Goal: Task Accomplishment & Management: Manage account settings

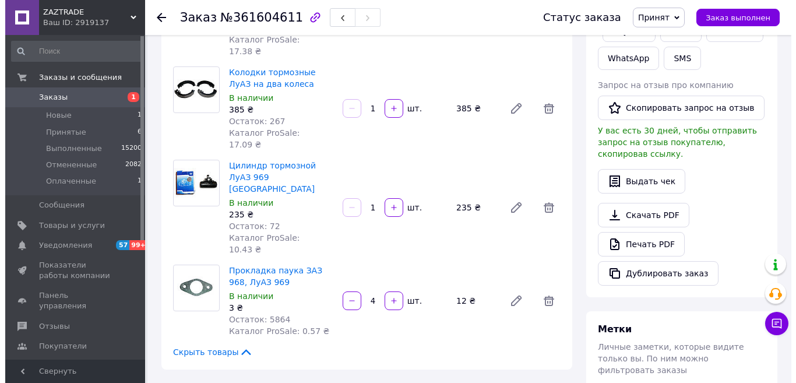
scroll to position [324, 0]
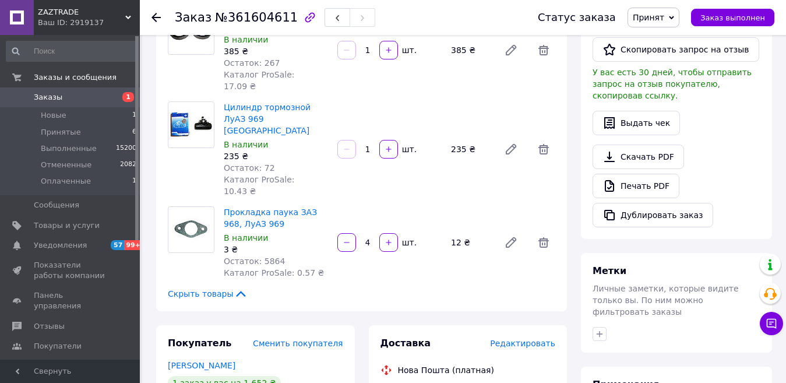
click at [523, 338] on span "Редактировать" at bounding box center [522, 342] width 65 height 9
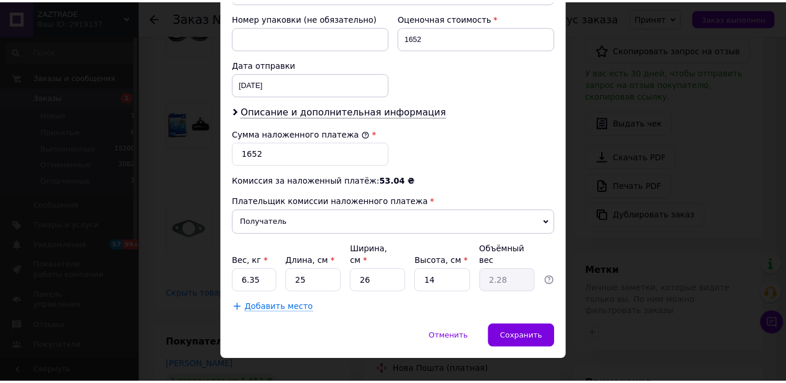
scroll to position [531, 0]
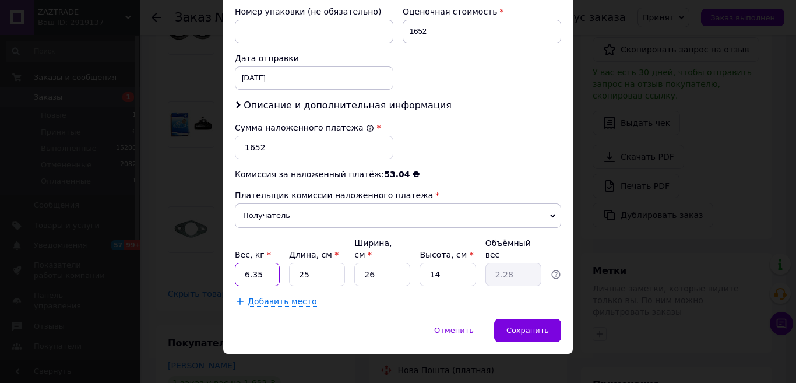
drag, startPoint x: 271, startPoint y: 265, endPoint x: 239, endPoint y: 259, distance: 32.6
click at [239, 263] on input "6.35" at bounding box center [257, 274] width 45 height 23
type input "3.9"
click at [306, 263] on input "25" at bounding box center [317, 274] width 56 height 23
drag, startPoint x: 372, startPoint y: 262, endPoint x: 351, endPoint y: 262, distance: 21.0
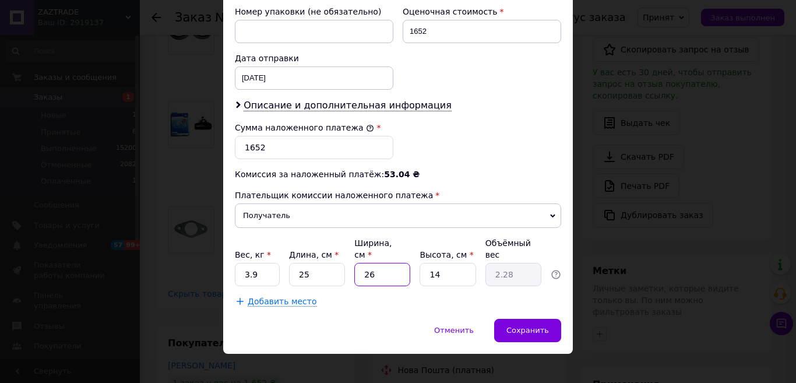
click at [351, 262] on div "Вес, кг * 3.9 Длина, см * 25 Ширина, см * 26 Высота, см * 14 Объёмный вес 2.28" at bounding box center [398, 261] width 326 height 49
click at [301, 263] on input "25" at bounding box center [317, 274] width 56 height 23
type input "2"
type input "0.18"
type input "23"
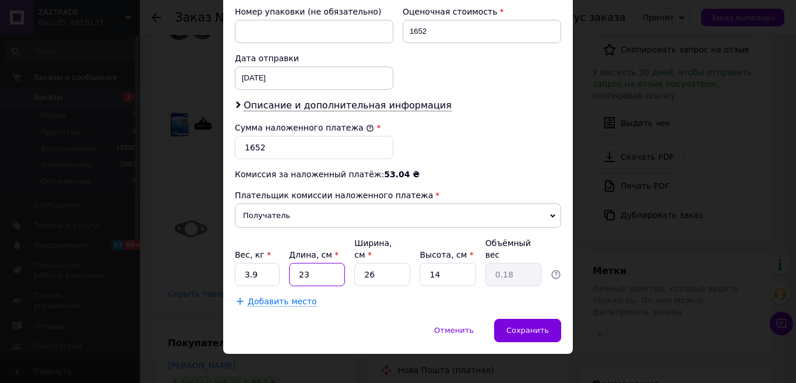
type input "2.09"
type input "23"
drag, startPoint x: 386, startPoint y: 263, endPoint x: 352, endPoint y: 262, distance: 33.8
click at [354, 263] on input "26" at bounding box center [382, 274] width 56 height 23
type input "2"
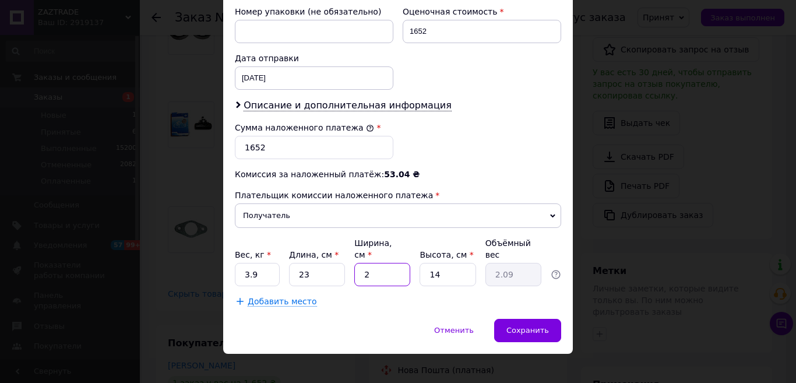
type input "0.16"
type input "20"
type input "1.61"
type input "20"
drag, startPoint x: 438, startPoint y: 262, endPoint x: 414, endPoint y: 253, distance: 25.8
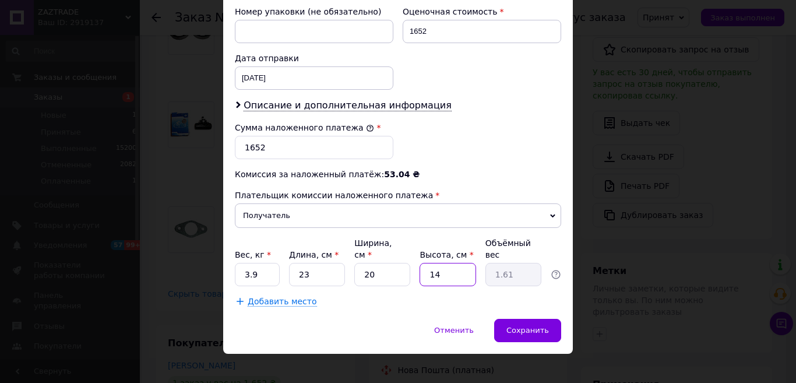
click at [414, 253] on div "Вес, кг * 3.9 Длина, см * 23 Ширина, см * 20 Высота, см * 14 Объёмный вес 1.61" at bounding box center [398, 261] width 326 height 49
type input "1"
type input "0.12"
type input "15"
type input "1.73"
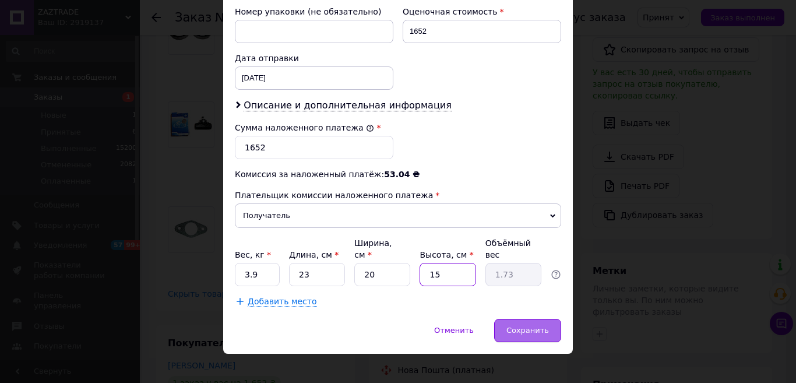
type input "15"
click at [528, 326] on span "Сохранить" at bounding box center [527, 330] width 43 height 9
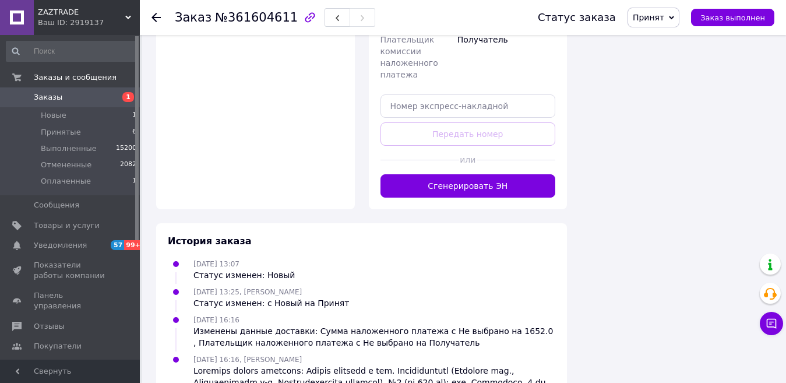
scroll to position [965, 0]
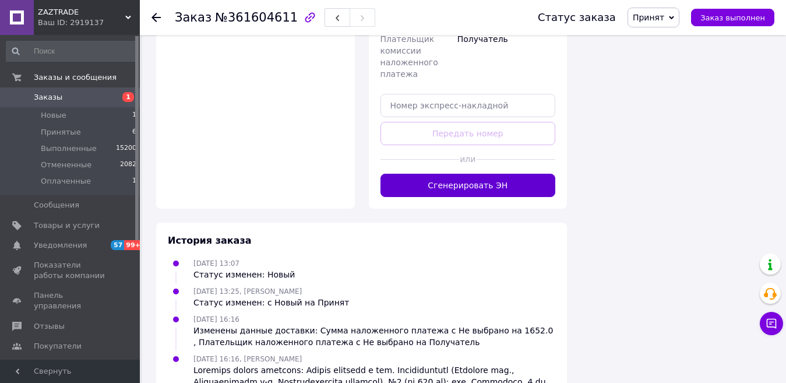
click at [461, 174] on button "Сгенерировать ЭН" at bounding box center [467, 185] width 175 height 23
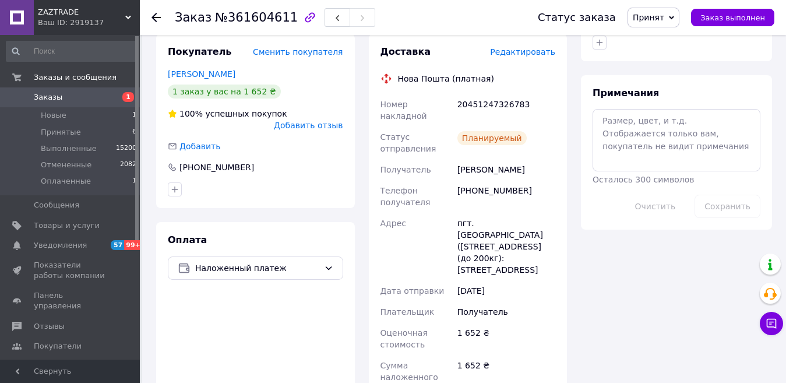
scroll to position [557, 0]
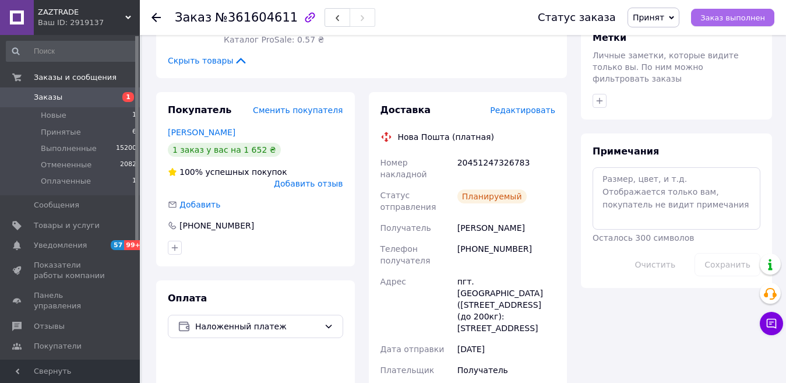
click at [711, 13] on span "Заказ выполнен" at bounding box center [732, 17] width 65 height 9
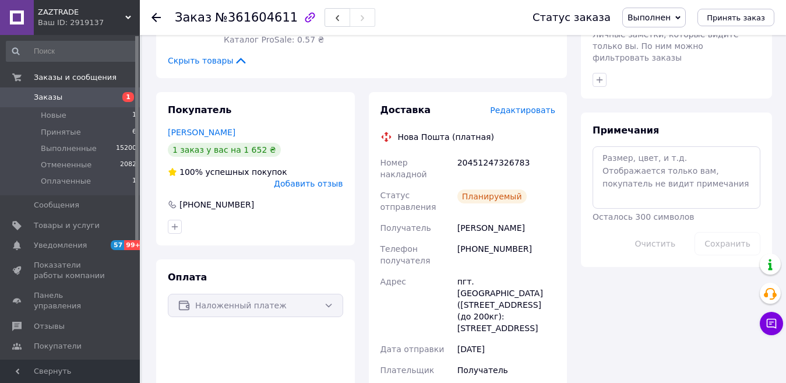
click at [163, 20] on div at bounding box center [162, 17] width 23 height 35
click at [158, 15] on icon at bounding box center [155, 17] width 9 height 9
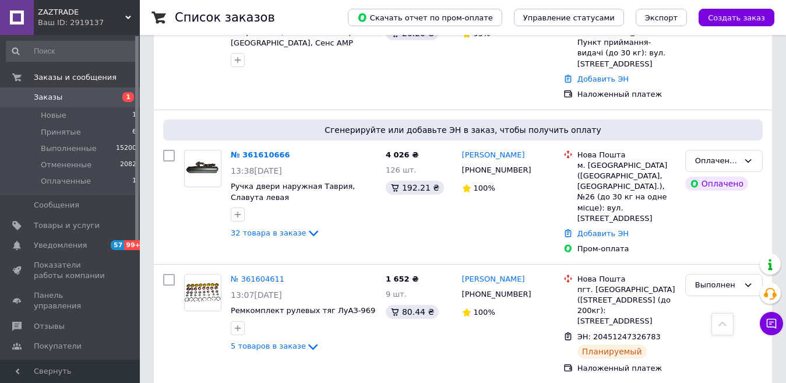
scroll to position [757, 0]
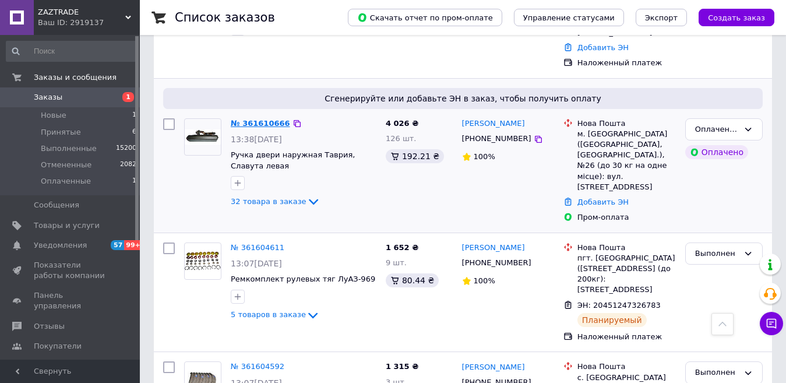
click at [266, 119] on link "№ 361610666" at bounding box center [260, 123] width 59 height 9
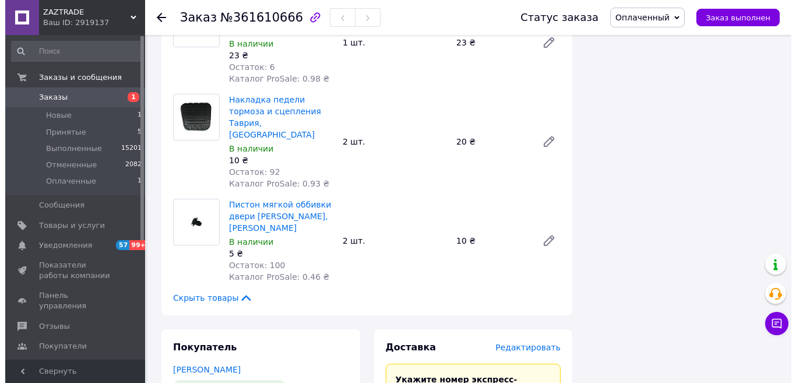
scroll to position [2822, 0]
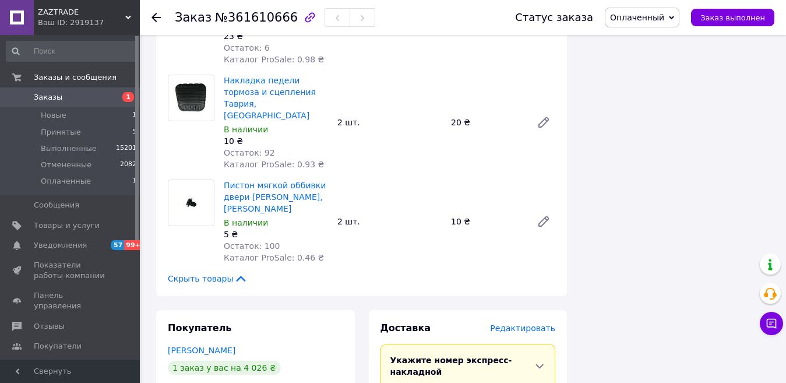
click at [528, 323] on span "Редактировать" at bounding box center [522, 327] width 65 height 9
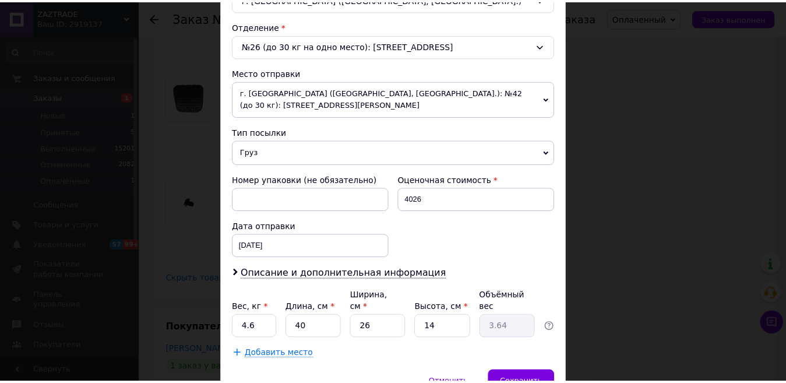
scroll to position [403, 0]
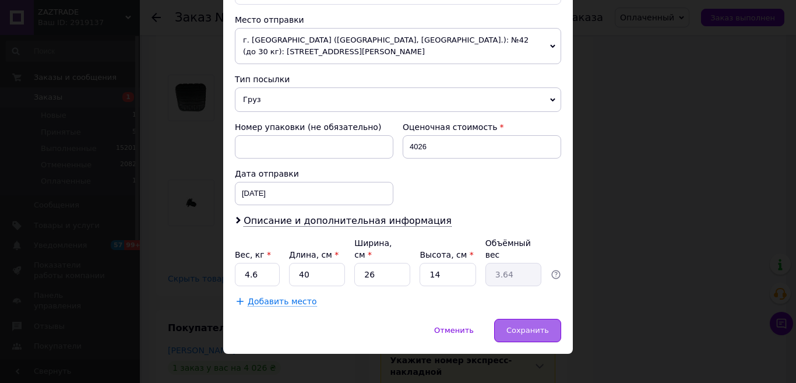
click at [530, 319] on div "Сохранить" at bounding box center [527, 330] width 67 height 23
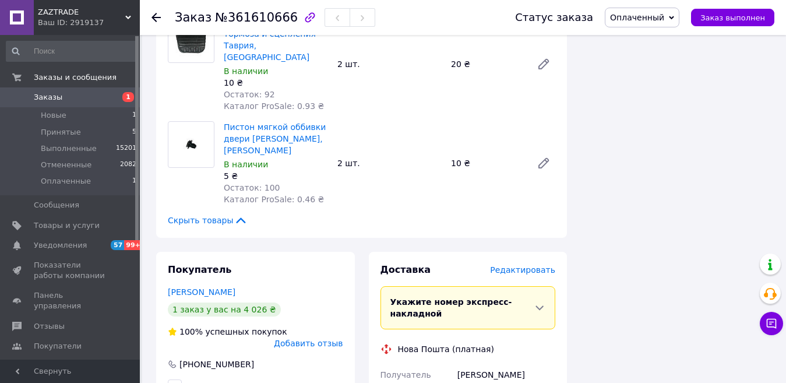
scroll to position [2997, 0]
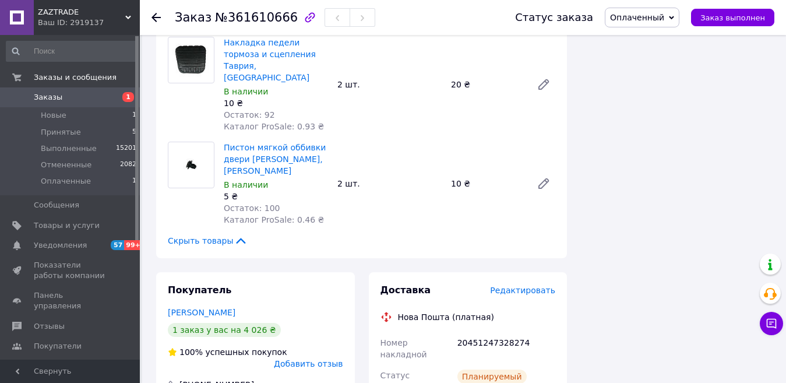
scroll to position [2706, 0]
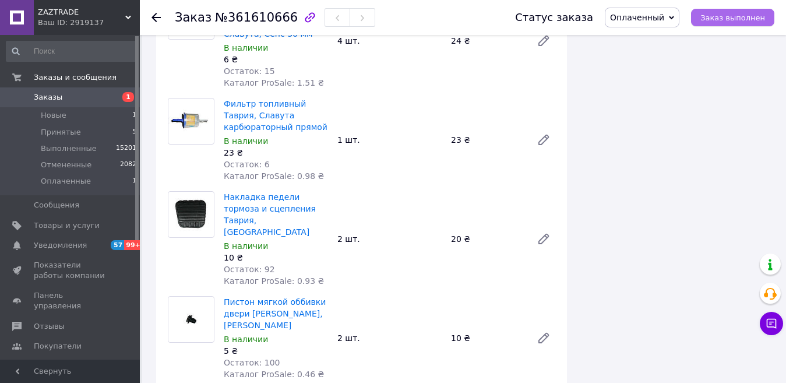
click at [732, 17] on span "Заказ выполнен" at bounding box center [732, 17] width 65 height 9
click at [156, 17] on use at bounding box center [155, 17] width 9 height 9
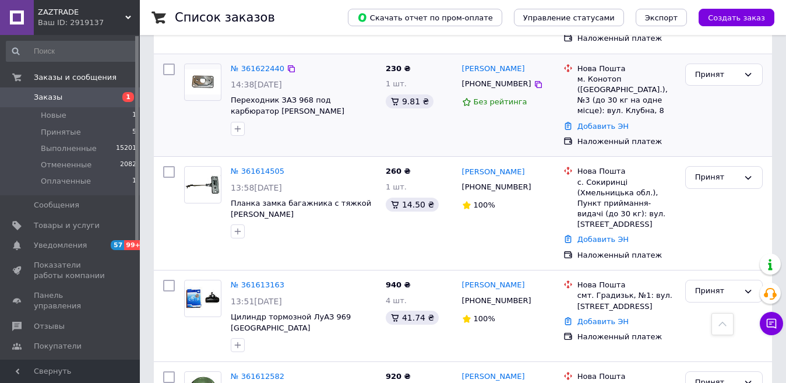
scroll to position [443, 0]
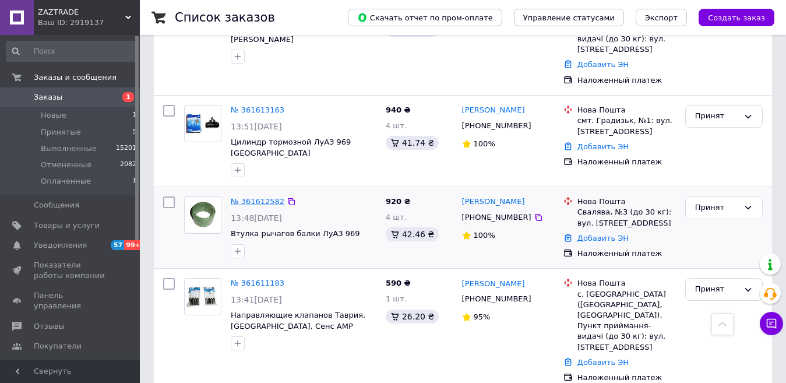
click at [256, 197] on link "№ 361612582" at bounding box center [258, 201] width 54 height 9
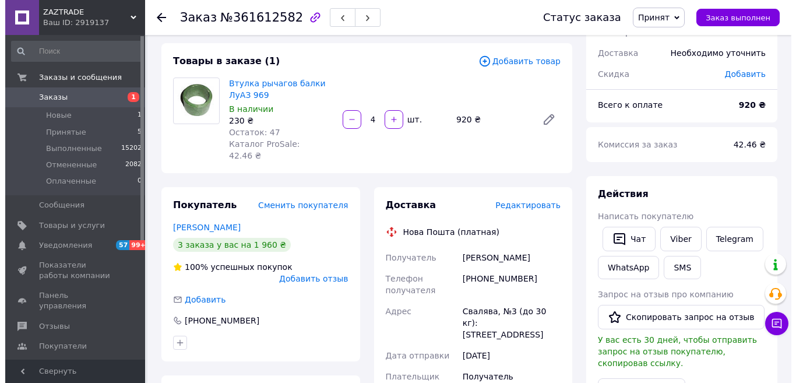
scroll to position [57, 0]
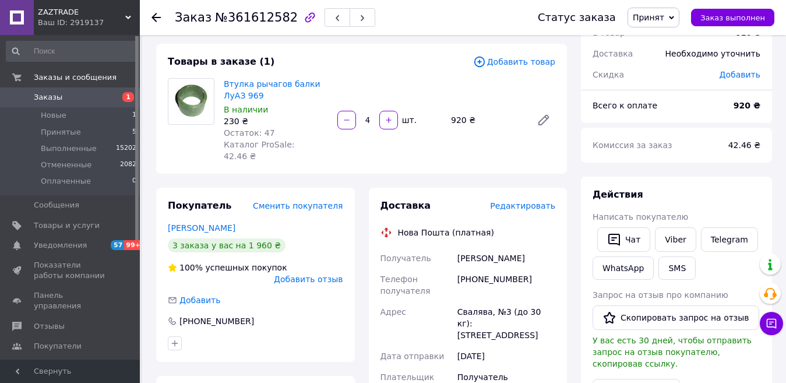
click at [515, 201] on span "Редактировать" at bounding box center [522, 205] width 65 height 9
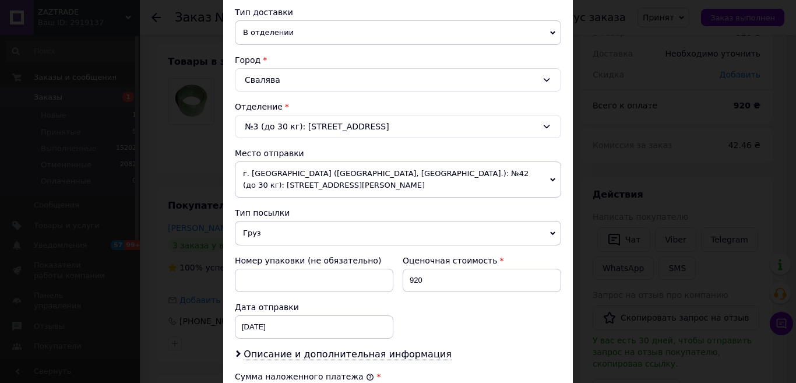
scroll to position [291, 0]
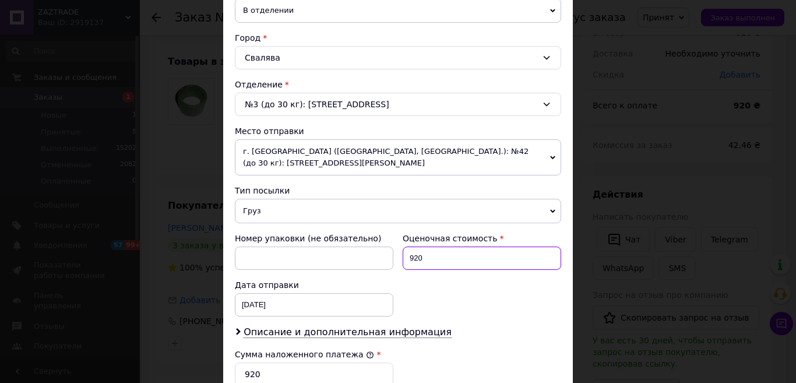
drag, startPoint x: 431, startPoint y: 259, endPoint x: 405, endPoint y: 252, distance: 26.6
click at [405, 252] on input "920" at bounding box center [482, 257] width 158 height 23
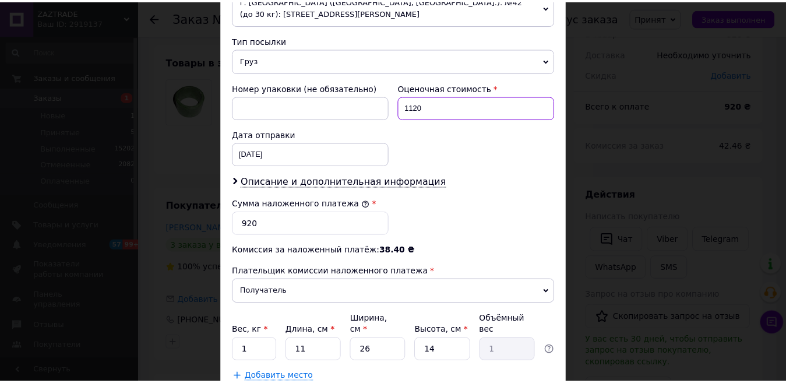
scroll to position [466, 0]
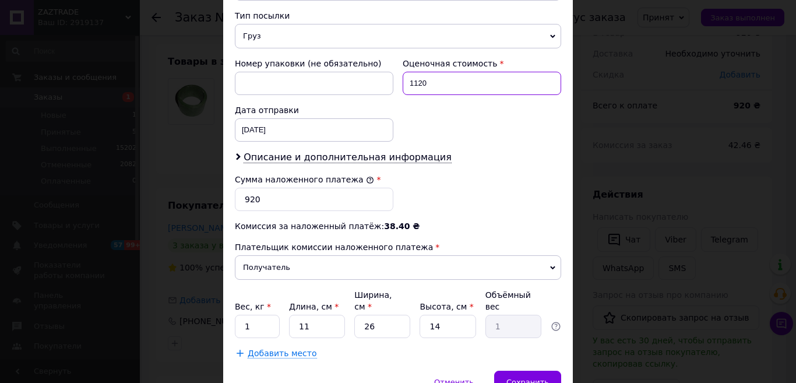
type input "1120"
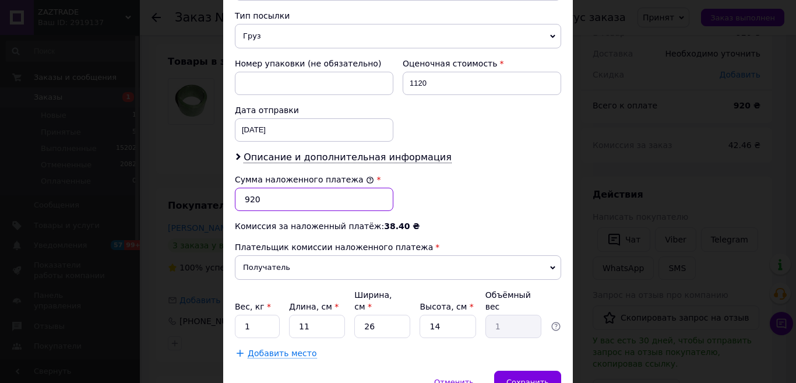
drag, startPoint x: 248, startPoint y: 195, endPoint x: 227, endPoint y: 191, distance: 21.3
type input "1120"
drag, startPoint x: 306, startPoint y: 312, endPoint x: 282, endPoint y: 312, distance: 24.5
click at [282, 312] on div "Вес, кг * 1 Длина, см * 11 Ширина, см * 26 Высота, см * 14 Объёмный вес 1" at bounding box center [398, 313] width 326 height 49
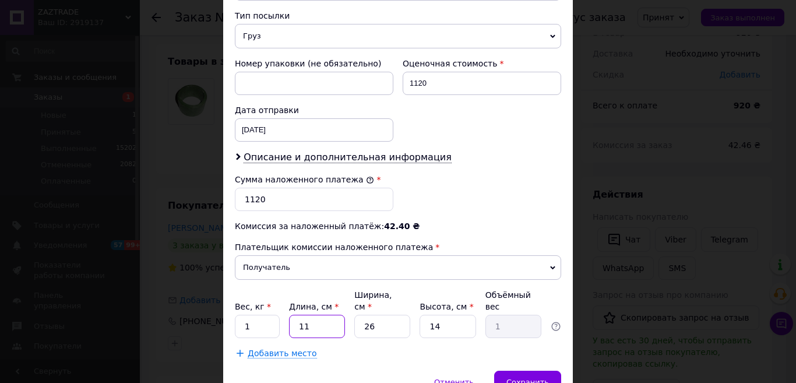
type input "1"
type input "0.1"
type input "18"
type input "1.64"
type input "18"
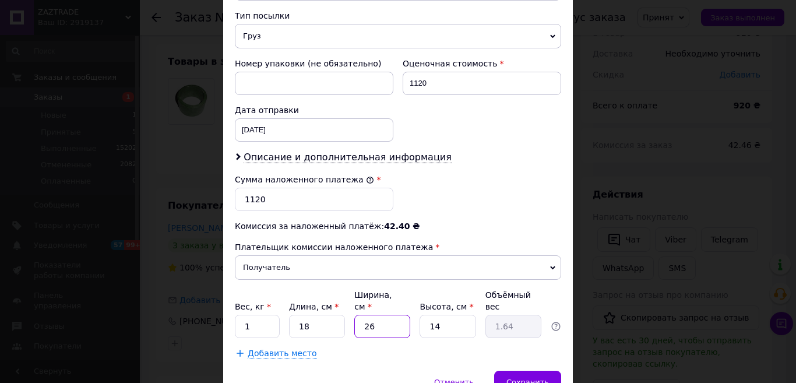
drag, startPoint x: 375, startPoint y: 319, endPoint x: 348, endPoint y: 309, distance: 28.6
click at [348, 309] on div "Вес, кг * 1 Длина, см * 18 Ширина, см * 26 Высота, см * 14 Объёмный вес 1.64" at bounding box center [398, 313] width 326 height 49
type input "1"
type input "0.1"
type input "15"
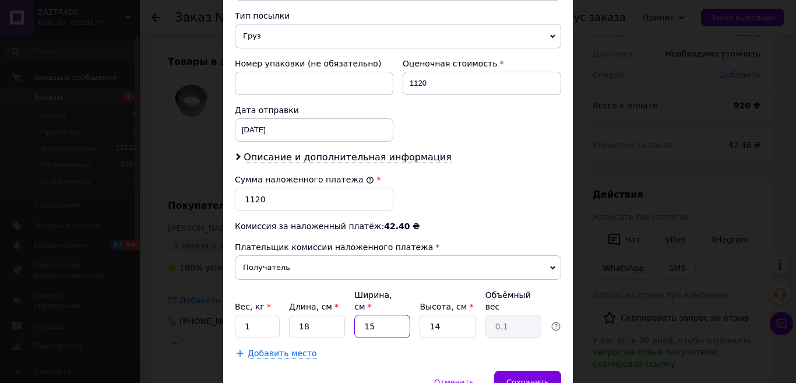
type input "0.95"
type input "15"
drag, startPoint x: 429, startPoint y: 315, endPoint x: 418, endPoint y: 314, distance: 11.7
click at [419, 315] on input "14" at bounding box center [447, 326] width 56 height 23
type input "1"
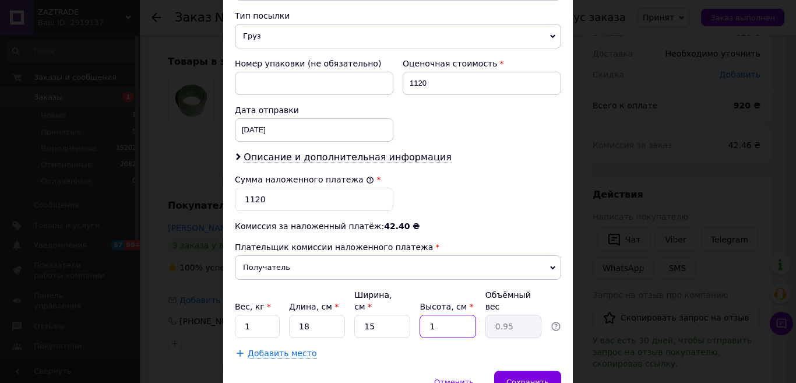
type input "0.1"
type input "10"
type input "0.68"
type input "10"
click at [520, 377] on span "Сохранить" at bounding box center [527, 381] width 43 height 9
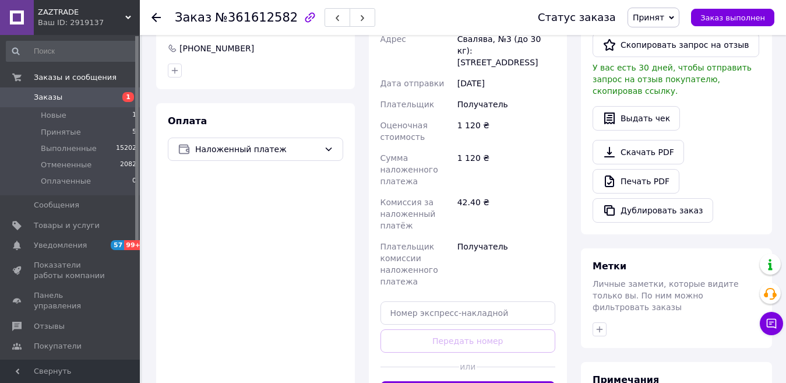
scroll to position [348, 0]
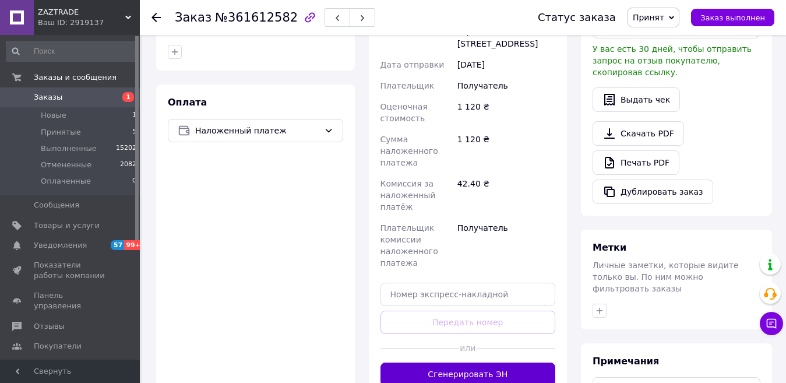
click at [460, 362] on button "Сгенерировать ЭН" at bounding box center [467, 373] width 175 height 23
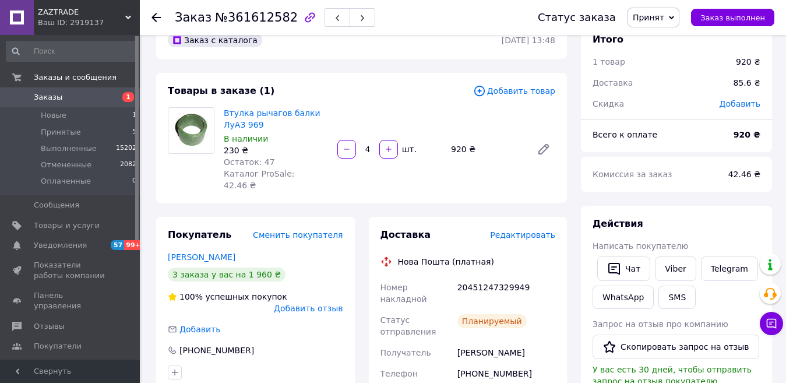
scroll to position [0, 0]
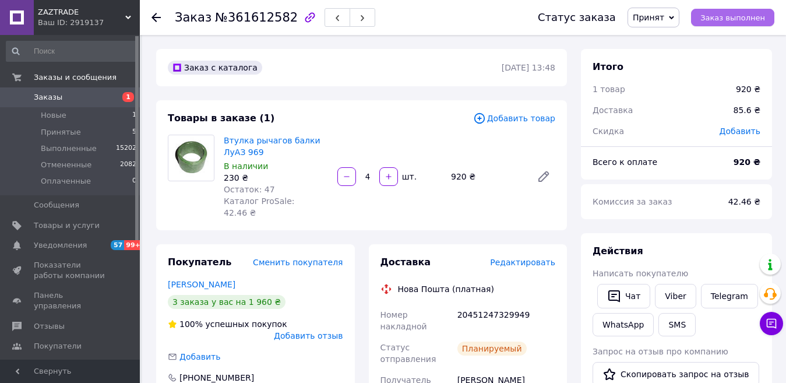
click at [731, 17] on span "Заказ выполнен" at bounding box center [732, 17] width 65 height 9
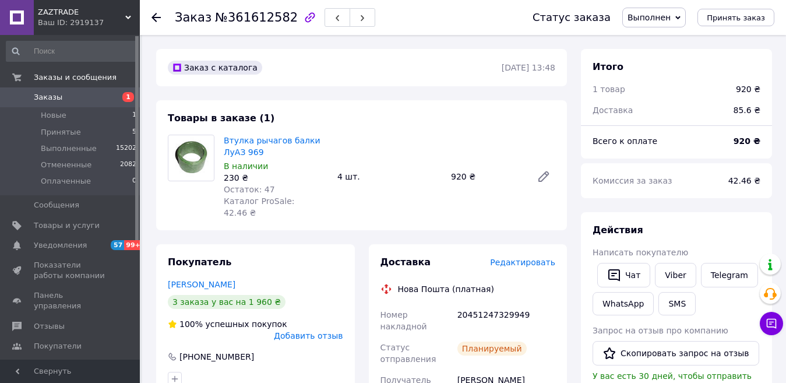
click at [155, 17] on use at bounding box center [155, 17] width 9 height 9
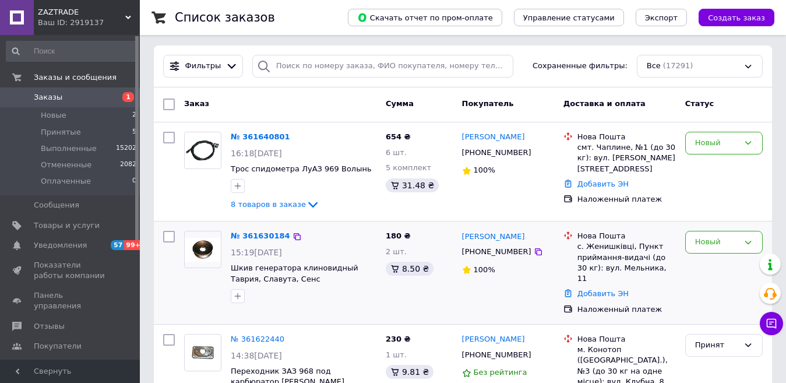
scroll to position [117, 0]
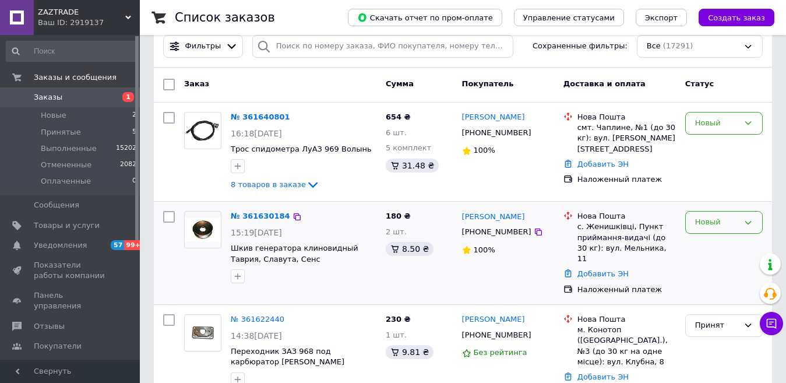
click at [708, 225] on div "Новый" at bounding box center [717, 222] width 44 height 12
click at [696, 246] on li "Принят" at bounding box center [724, 247] width 76 height 22
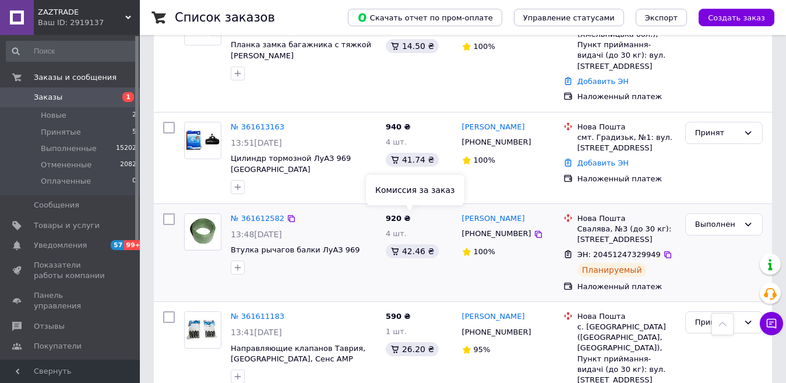
scroll to position [583, 0]
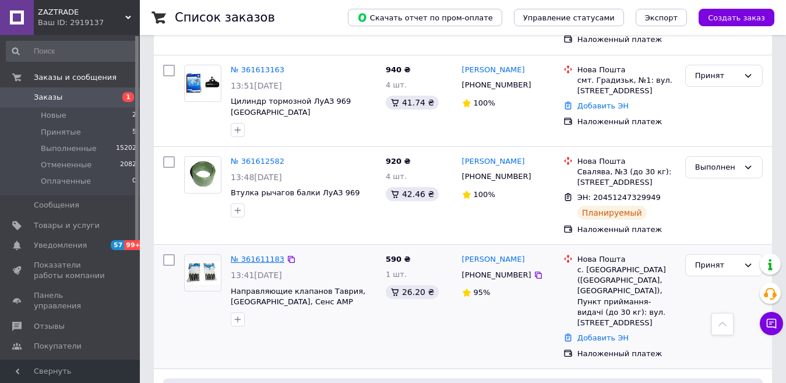
click at [266, 255] on link "№ 361611183" at bounding box center [258, 259] width 54 height 9
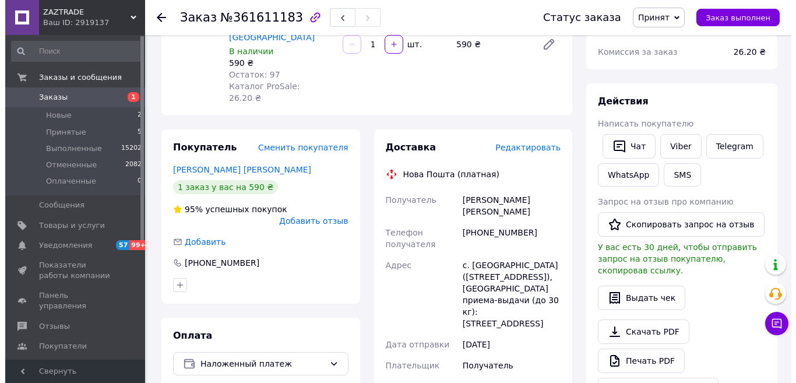
scroll to position [126, 0]
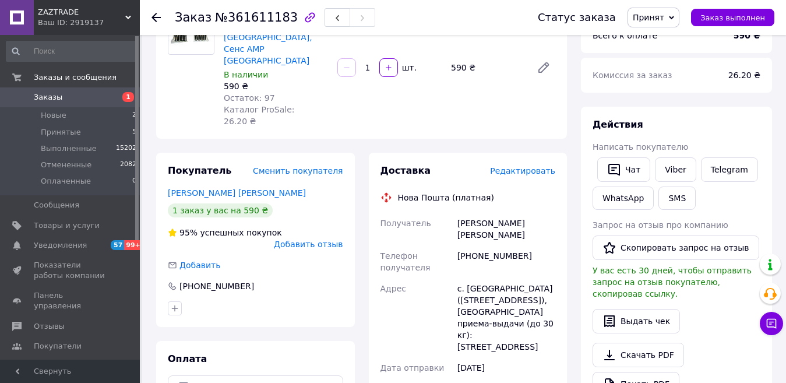
click at [523, 166] on span "Редактировать" at bounding box center [522, 170] width 65 height 9
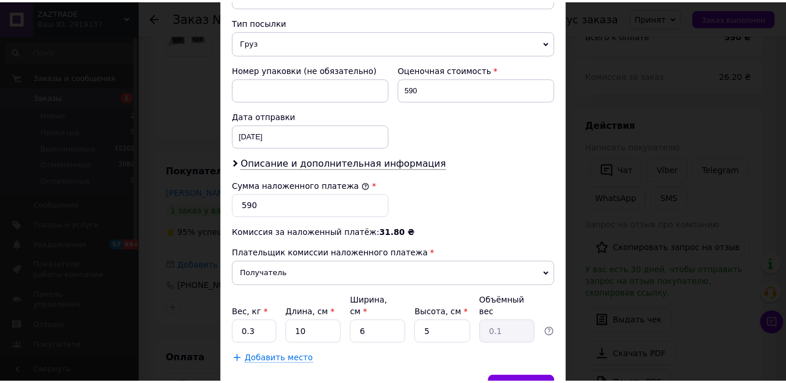
scroll to position [531, 0]
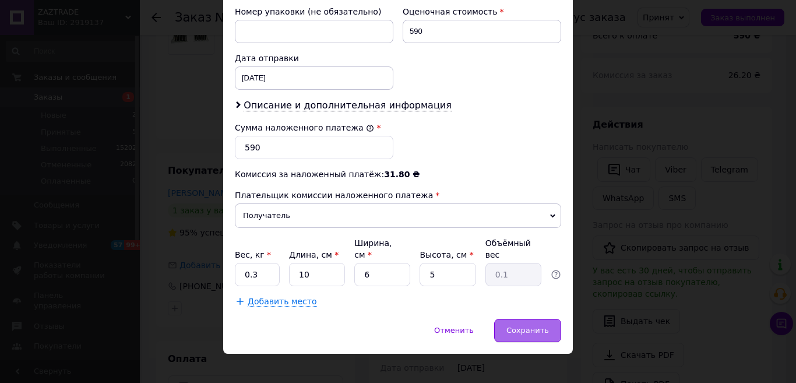
click at [525, 319] on div "Сохранить" at bounding box center [527, 330] width 67 height 23
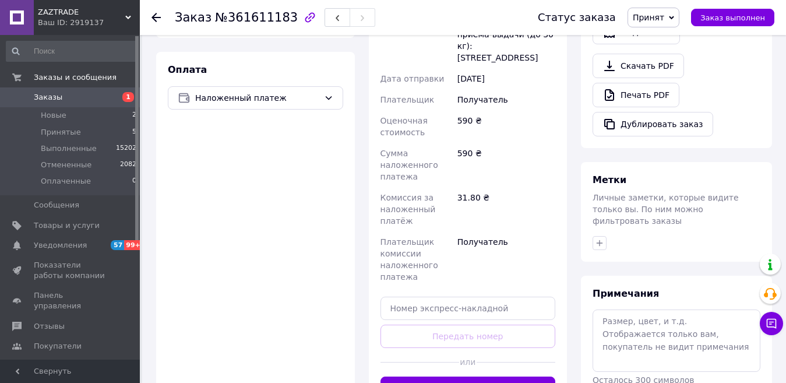
scroll to position [534, 0]
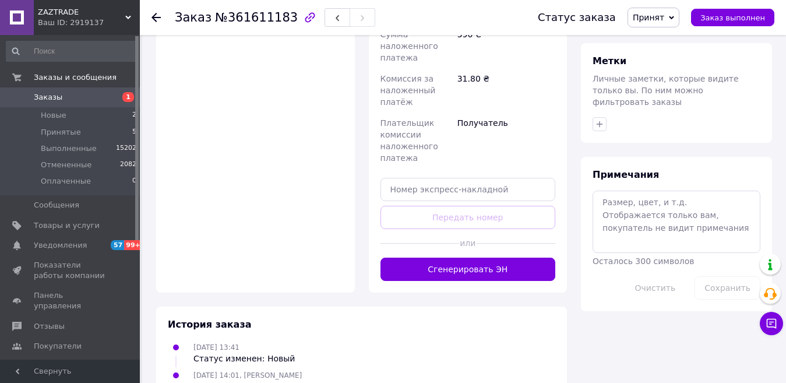
drag, startPoint x: 443, startPoint y: 228, endPoint x: 427, endPoint y: 235, distance: 17.7
click at [443, 257] on button "Сгенерировать ЭН" at bounding box center [467, 268] width 175 height 23
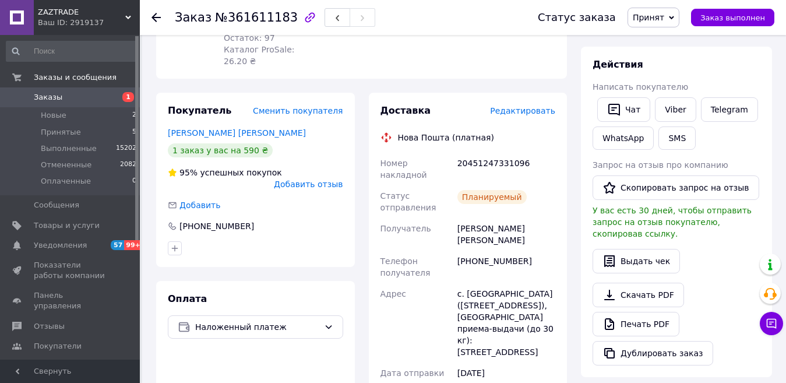
scroll to position [185, 0]
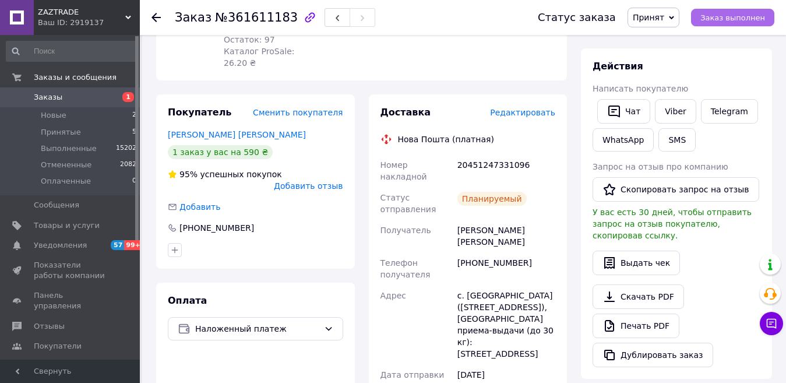
click at [730, 24] on button "Заказ выполнен" at bounding box center [732, 17] width 83 height 17
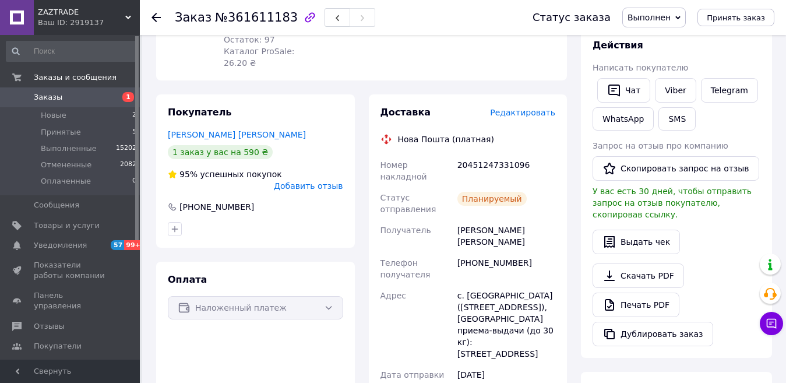
click at [156, 17] on use at bounding box center [155, 17] width 9 height 9
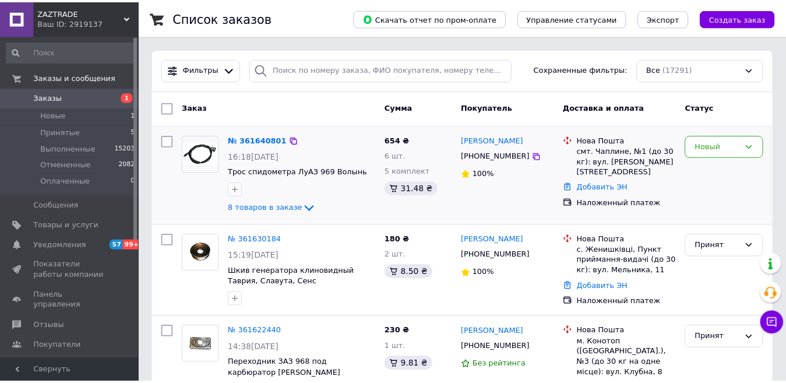
scroll to position [14, 0]
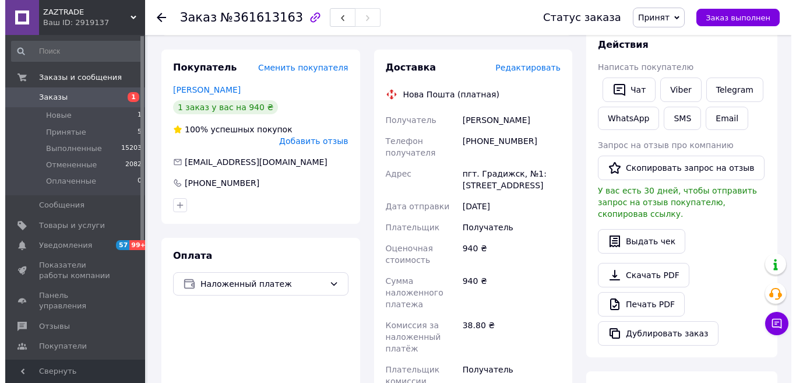
scroll to position [151, 0]
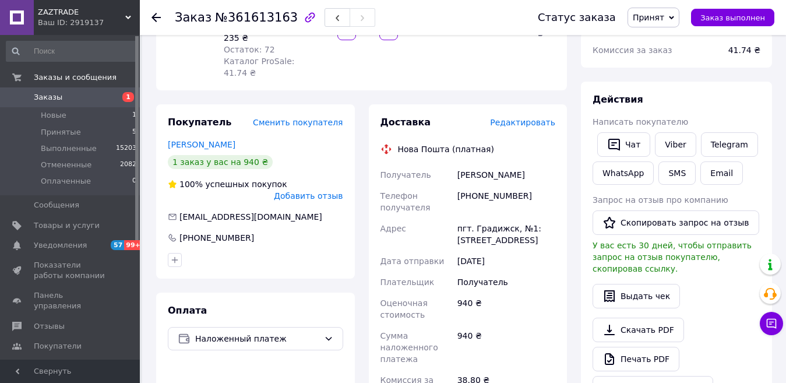
click at [518, 118] on span "Редактировать" at bounding box center [522, 122] width 65 height 9
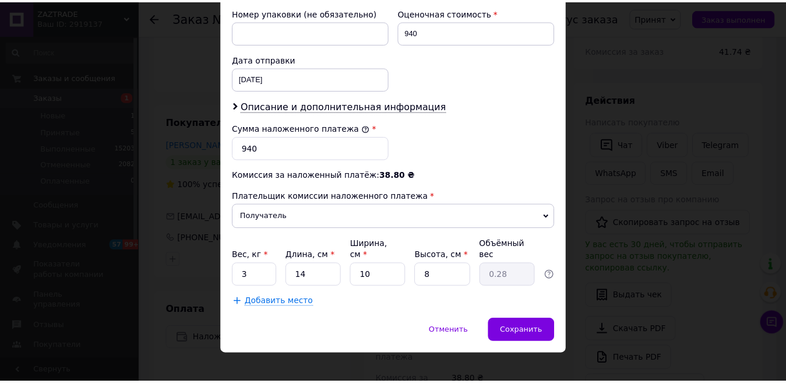
scroll to position [518, 0]
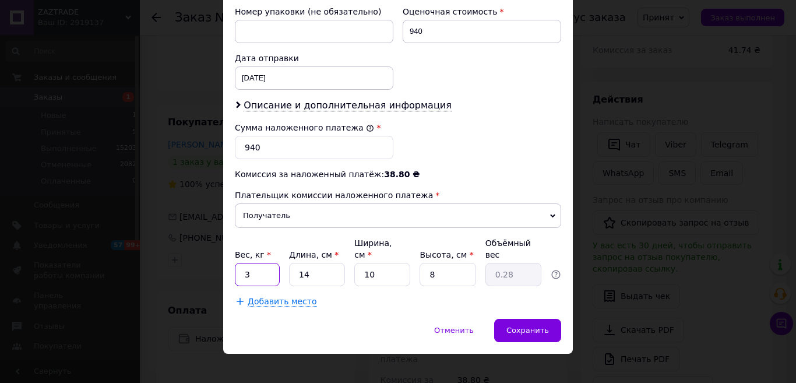
drag, startPoint x: 260, startPoint y: 263, endPoint x: 236, endPoint y: 259, distance: 24.3
click at [236, 263] on input "3" at bounding box center [257, 274] width 45 height 23
type input "1.9"
drag, startPoint x: 324, startPoint y: 261, endPoint x: 291, endPoint y: 261, distance: 33.8
click at [291, 263] on input "14" at bounding box center [317, 274] width 56 height 23
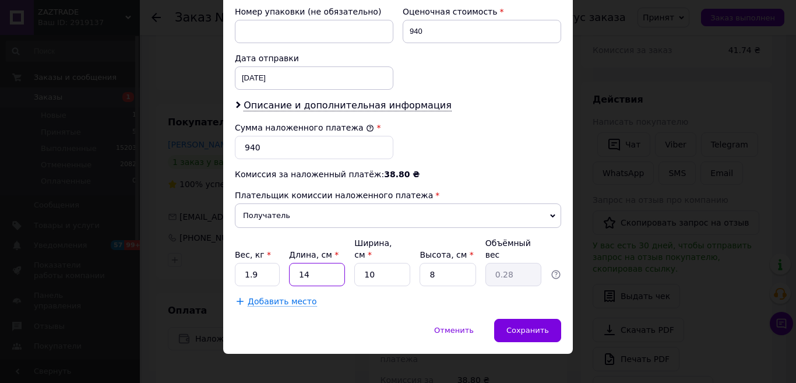
type input "2"
type input "0.1"
type input "25"
type input "0.5"
type input "25"
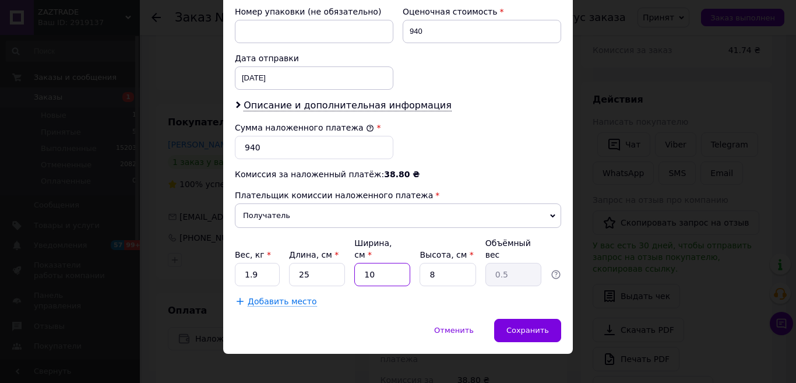
drag, startPoint x: 363, startPoint y: 256, endPoint x: 343, endPoint y: 253, distance: 20.7
click at [343, 253] on div "Вес, кг * 1.9 Длина, см * 25 Ширина, см * 10 Высота, см * 8 Объёмный вес 0.5" at bounding box center [398, 261] width 326 height 49
type input "1"
type input "0.1"
type input "12"
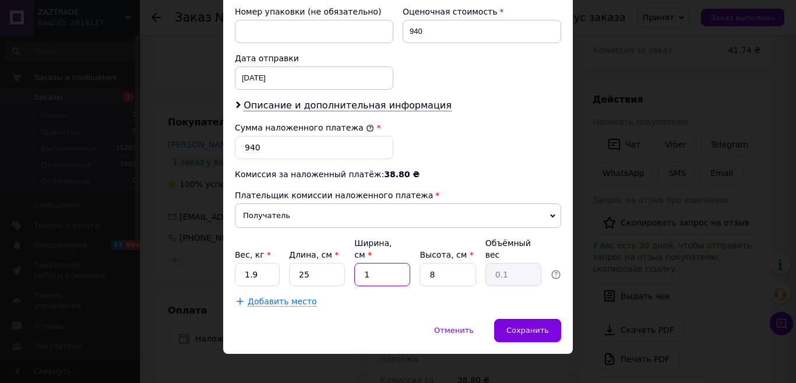
type input "0.6"
type input "12"
click at [441, 263] on input "8" at bounding box center [447, 274] width 56 height 23
drag, startPoint x: 525, startPoint y: 324, endPoint x: 517, endPoint y: 322, distance: 8.5
click at [524, 324] on div "Сохранить" at bounding box center [527, 330] width 67 height 23
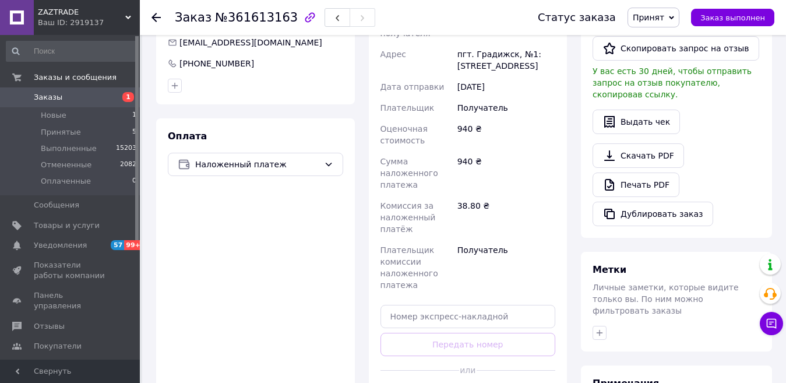
scroll to position [326, 0]
drag, startPoint x: 449, startPoint y: 366, endPoint x: 424, endPoint y: 357, distance: 26.7
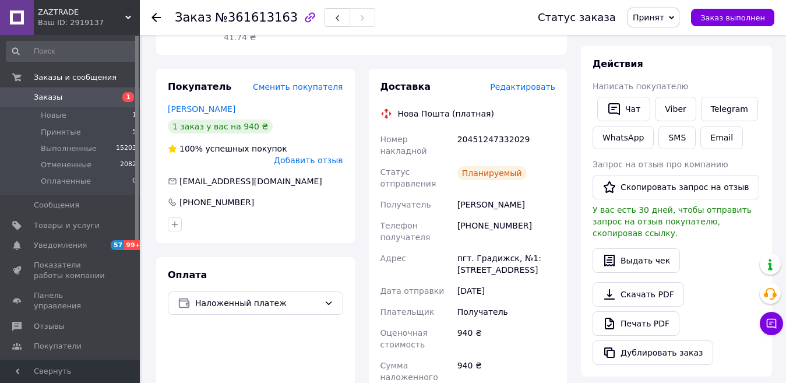
scroll to position [35, 0]
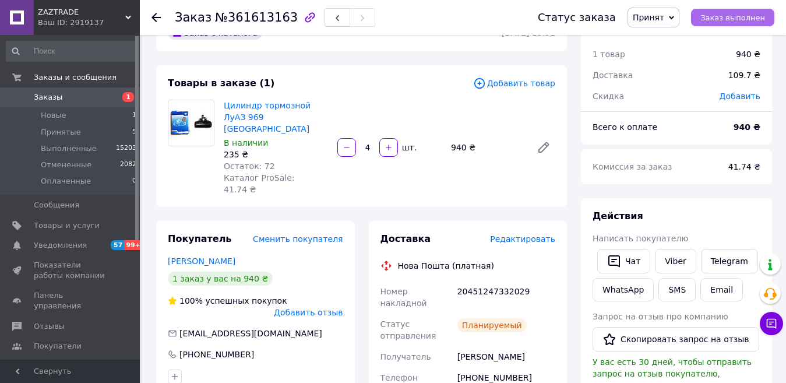
click at [721, 19] on span "Заказ выполнен" at bounding box center [732, 17] width 65 height 9
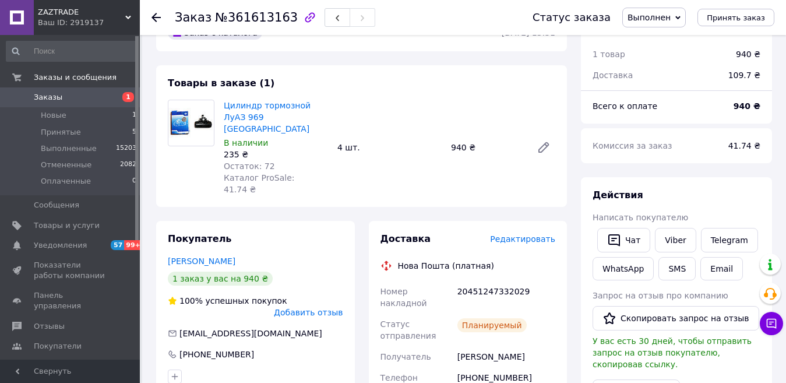
click at [155, 17] on use at bounding box center [155, 17] width 9 height 9
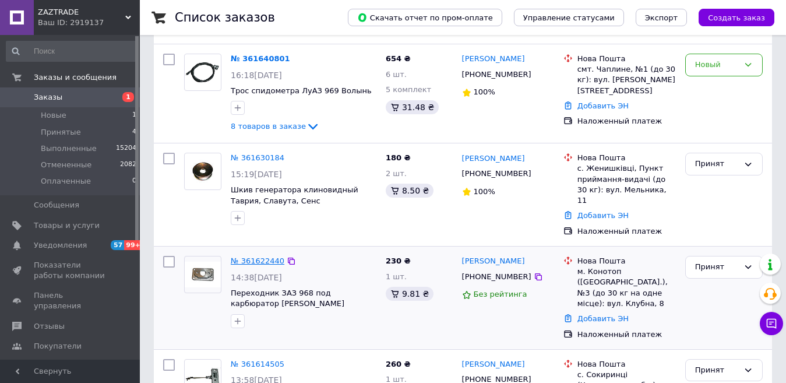
click at [253, 256] on link "№ 361622440" at bounding box center [258, 260] width 54 height 9
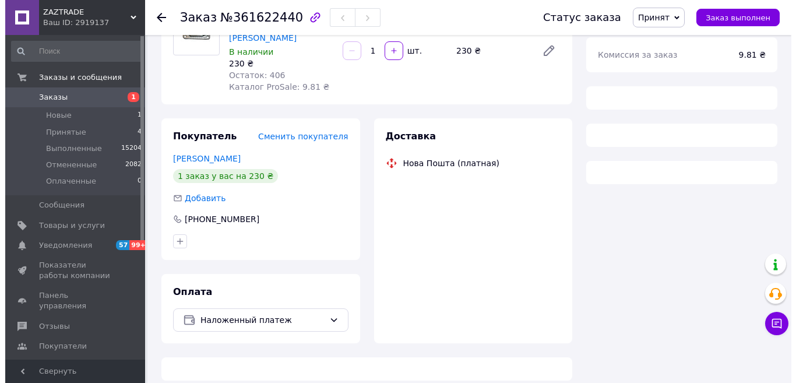
scroll to position [175, 0]
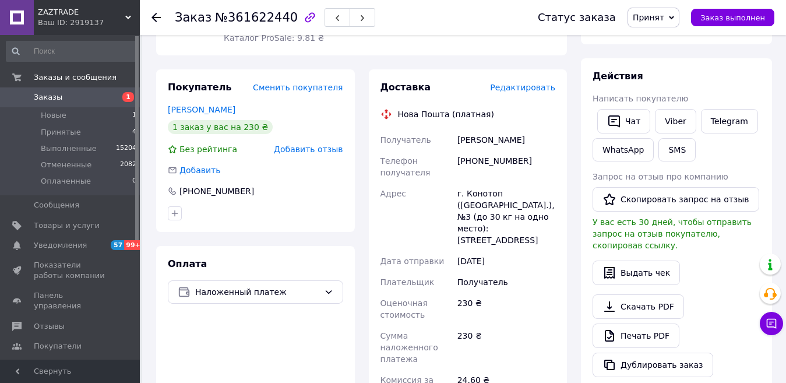
click at [513, 83] on span "Редактировать" at bounding box center [522, 87] width 65 height 9
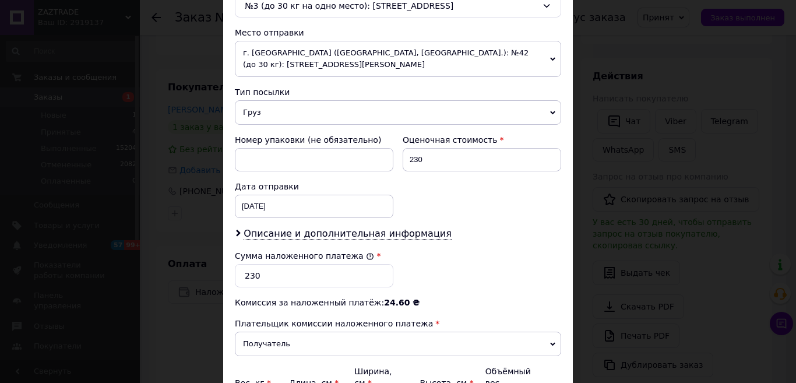
scroll to position [518, 0]
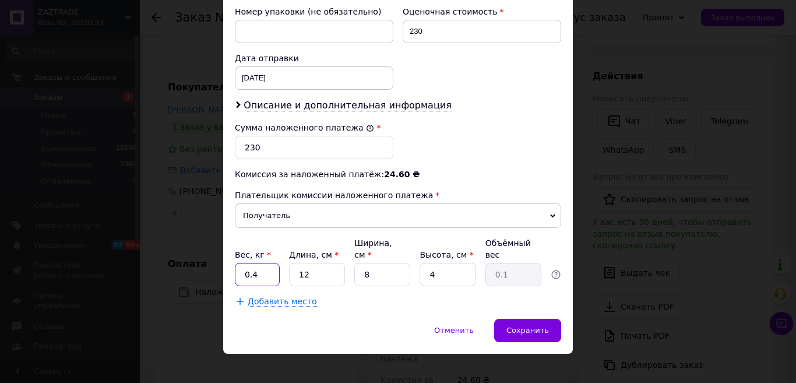
drag, startPoint x: 261, startPoint y: 263, endPoint x: 240, endPoint y: 262, distance: 21.0
click at [240, 263] on input "0.4" at bounding box center [257, 274] width 45 height 23
type input "1.5"
drag, startPoint x: 324, startPoint y: 260, endPoint x: 294, endPoint y: 257, distance: 31.0
click at [294, 263] on input "12" at bounding box center [317, 274] width 56 height 23
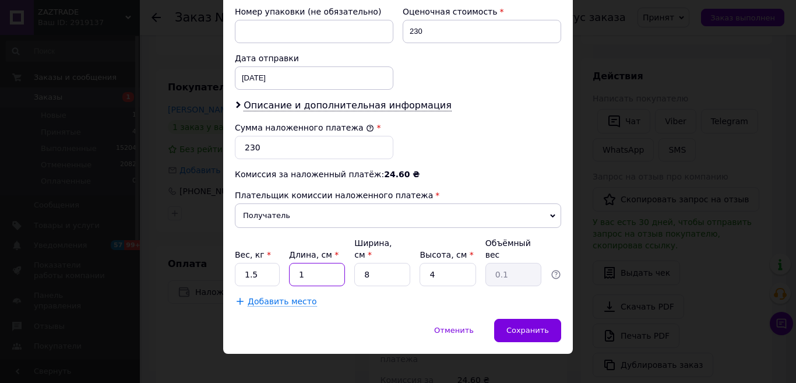
type input "18"
type input "0.14"
type input "18"
drag, startPoint x: 361, startPoint y: 259, endPoint x: 350, endPoint y: 257, distance: 11.3
click at [350, 257] on div "Вес, кг * 1.5 Длина, см * 18 Ширина, см * 8 Высота, см * 4 Объёмный вес 0.14" at bounding box center [398, 261] width 326 height 49
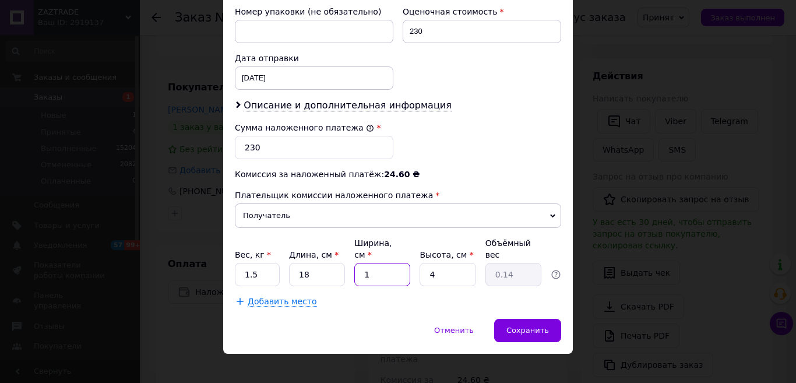
type input "1"
type input "0.1"
type input "12"
type input "0.22"
type input "12"
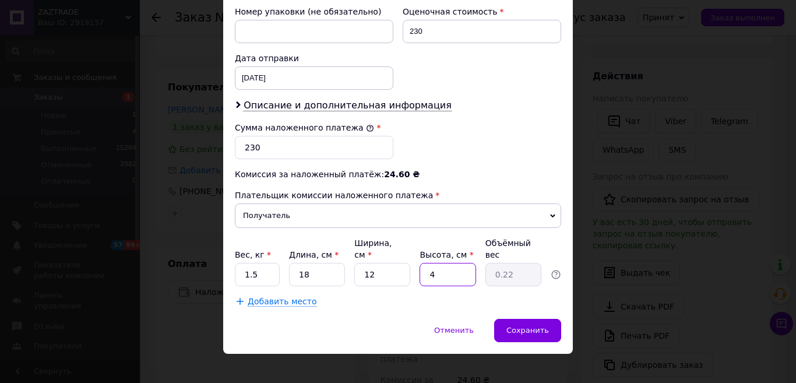
drag, startPoint x: 442, startPoint y: 260, endPoint x: 419, endPoint y: 259, distance: 22.2
click at [419, 263] on input "4" at bounding box center [447, 274] width 56 height 23
type input "8"
type input "0.43"
type input "8"
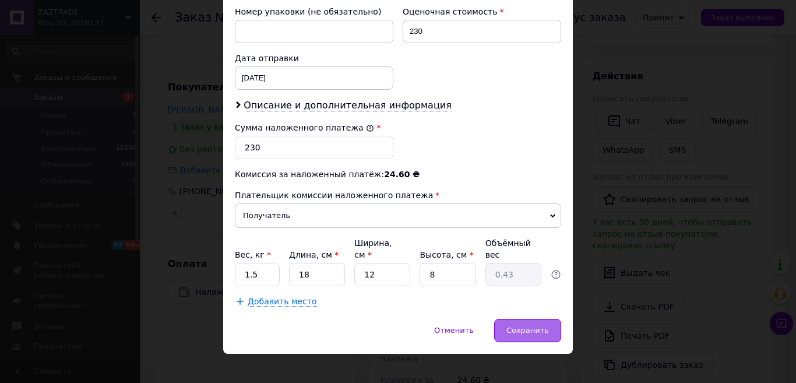
click at [527, 319] on div "Сохранить" at bounding box center [527, 330] width 67 height 23
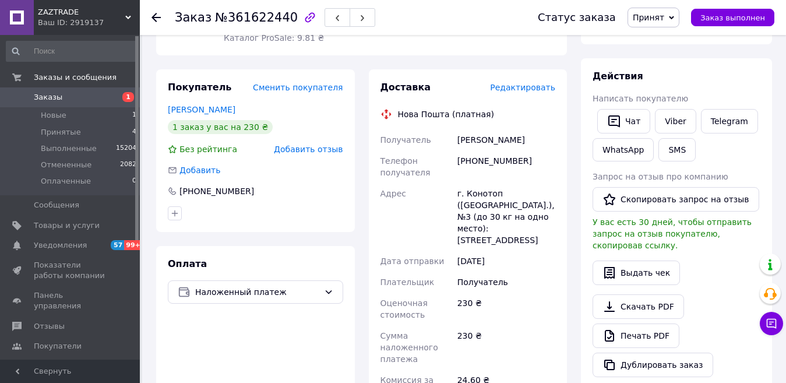
click at [525, 83] on span "Редактировать" at bounding box center [522, 87] width 65 height 9
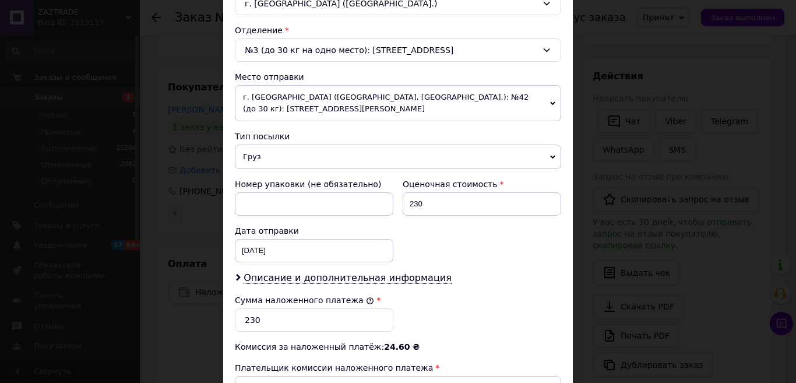
scroll to position [350, 0]
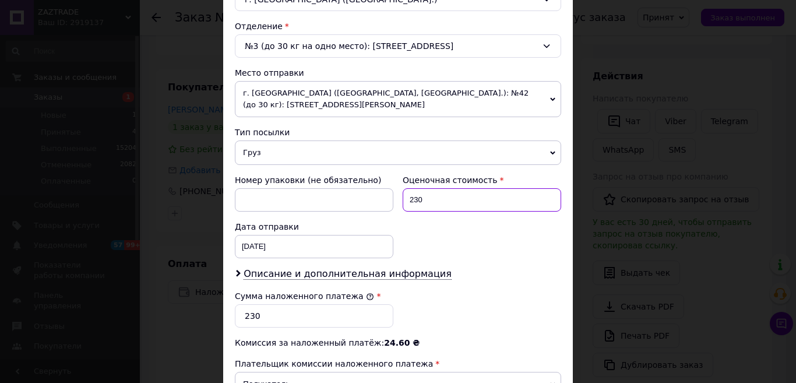
drag, startPoint x: 427, startPoint y: 197, endPoint x: 398, endPoint y: 193, distance: 28.8
click at [398, 193] on div "Оценочная стоимость 230" at bounding box center [482, 193] width 168 height 47
type input "1030"
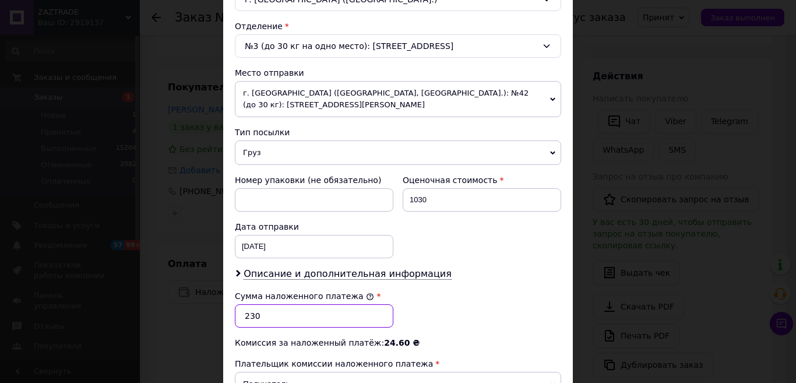
drag, startPoint x: 268, startPoint y: 314, endPoint x: 235, endPoint y: 309, distance: 33.5
click at [235, 309] on input "230" at bounding box center [314, 315] width 158 height 23
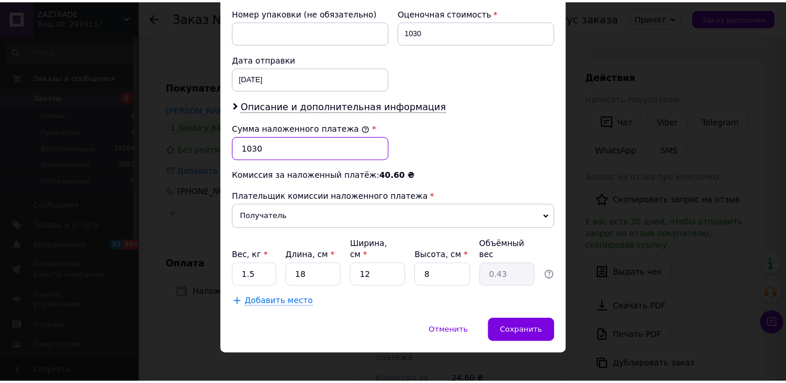
scroll to position [518, 0]
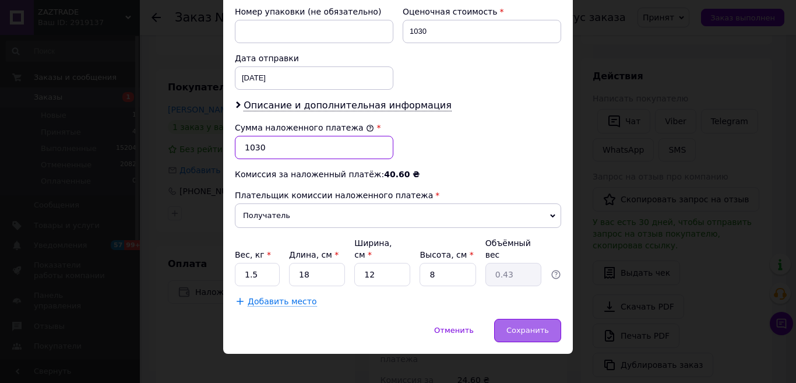
type input "1030"
click at [518, 326] on span "Сохранить" at bounding box center [527, 330] width 43 height 9
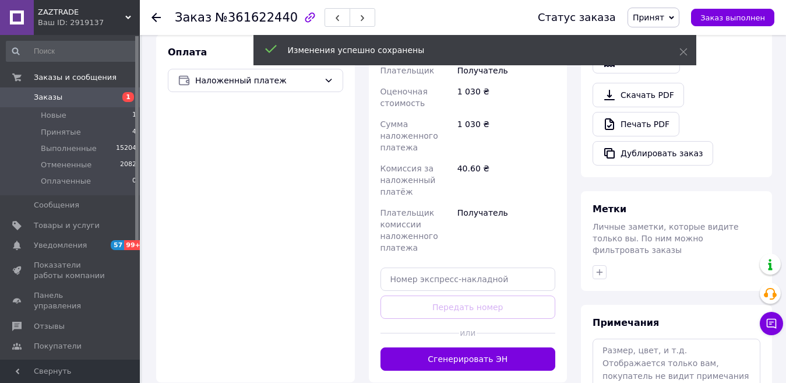
scroll to position [408, 0]
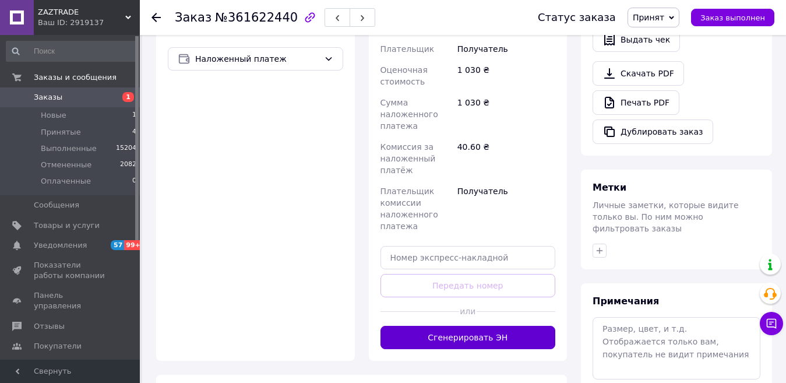
click at [484, 291] on div "Доставка Редактировать Нова Пошта (платная) Получатель Стрижоус [PERSON_NAME] Т…" at bounding box center [467, 98] width 175 height 501
click at [460, 326] on button "Сгенерировать ЭН" at bounding box center [467, 337] width 175 height 23
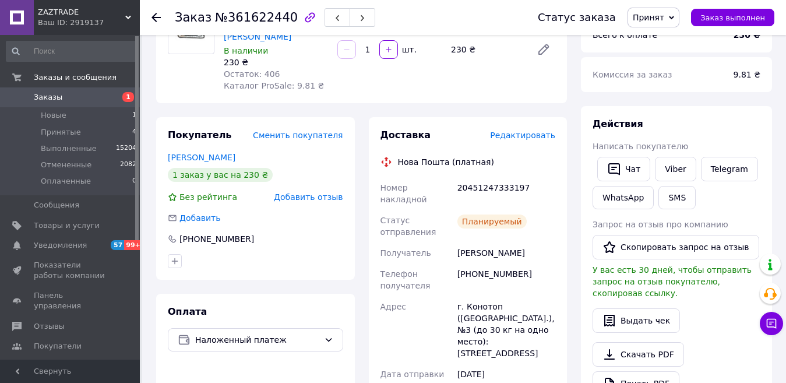
scroll to position [117, 0]
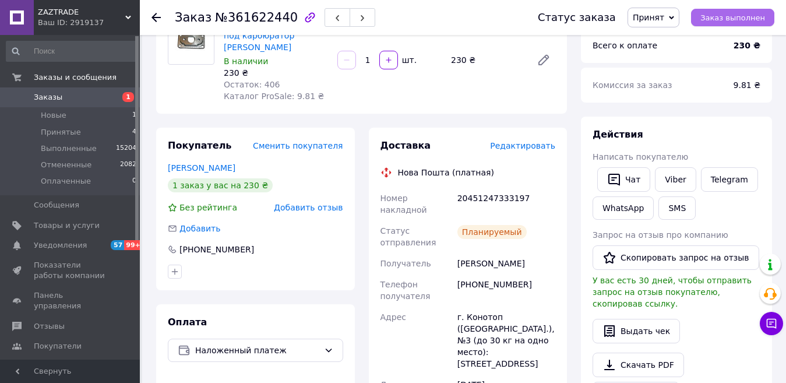
click at [729, 19] on span "Заказ выполнен" at bounding box center [732, 17] width 65 height 9
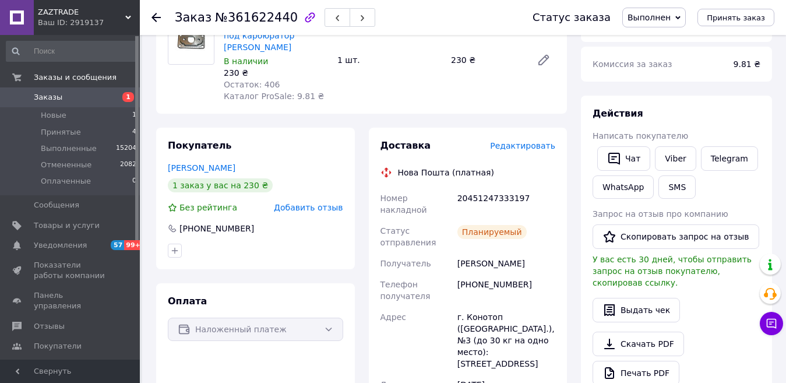
click at [534, 141] on span "Редактировать" at bounding box center [522, 145] width 65 height 9
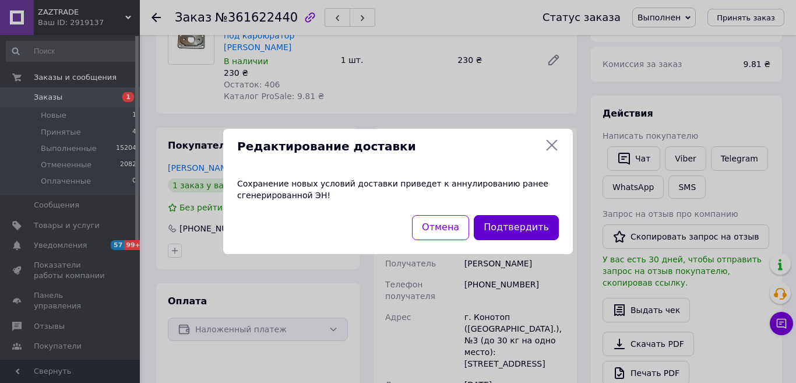
click at [525, 227] on button "Подтвердить" at bounding box center [516, 227] width 85 height 25
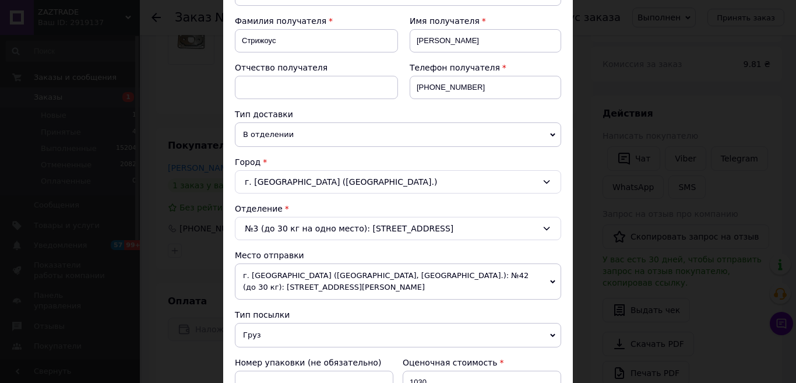
scroll to position [291, 0]
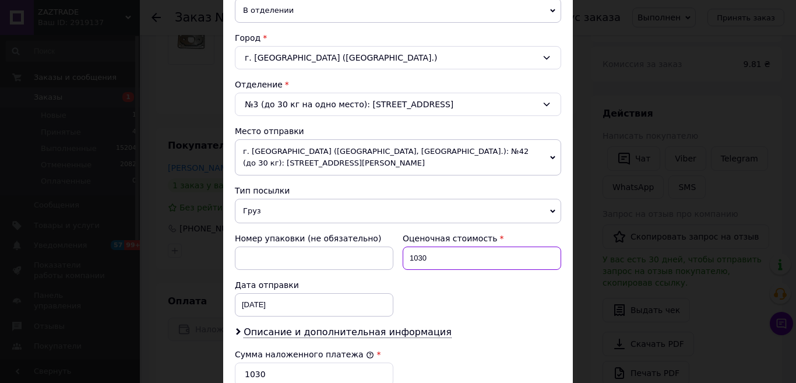
drag, startPoint x: 446, startPoint y: 260, endPoint x: 398, endPoint y: 254, distance: 48.1
click at [398, 254] on div "Оценочная стоимость 1030" at bounding box center [482, 251] width 168 height 47
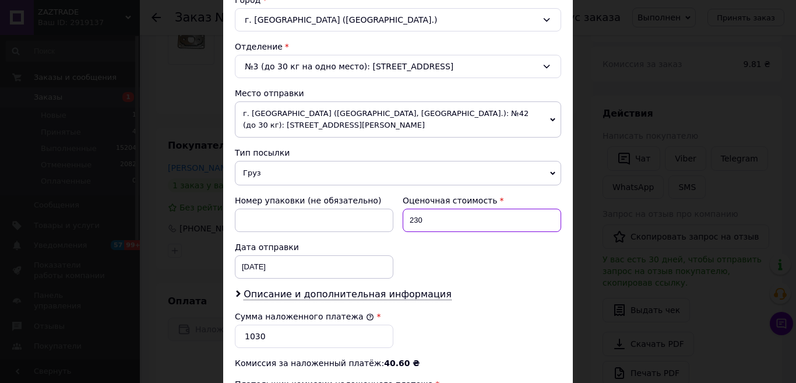
scroll to position [350, 0]
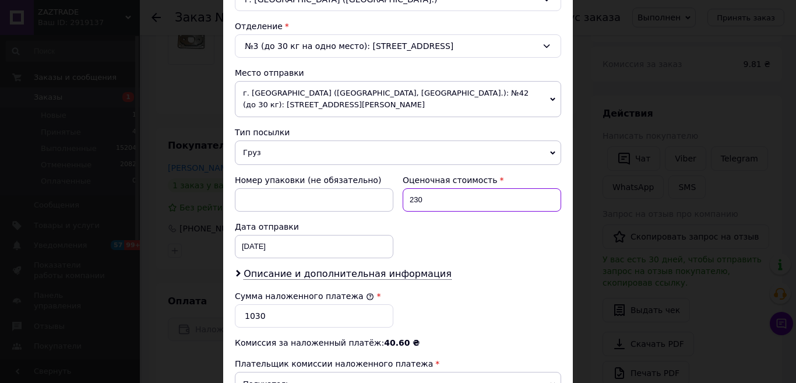
type input "230"
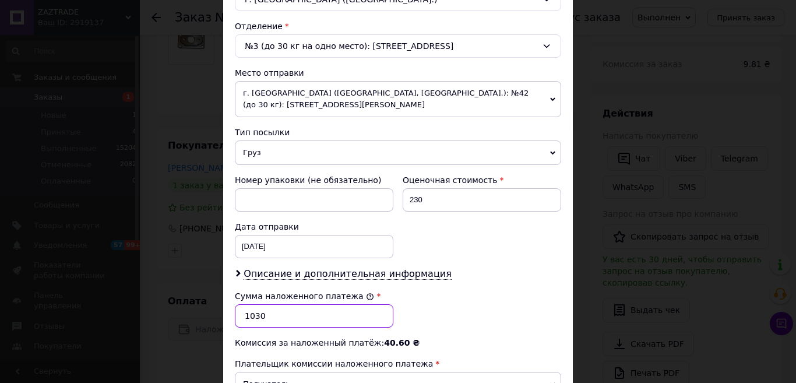
drag, startPoint x: 278, startPoint y: 316, endPoint x: 225, endPoint y: 310, distance: 53.3
click at [225, 310] on div "Способ доставки Нова Пошта (платная) Плательщик Получатель Отправитель Фамилия …" at bounding box center [398, 107] width 350 height 760
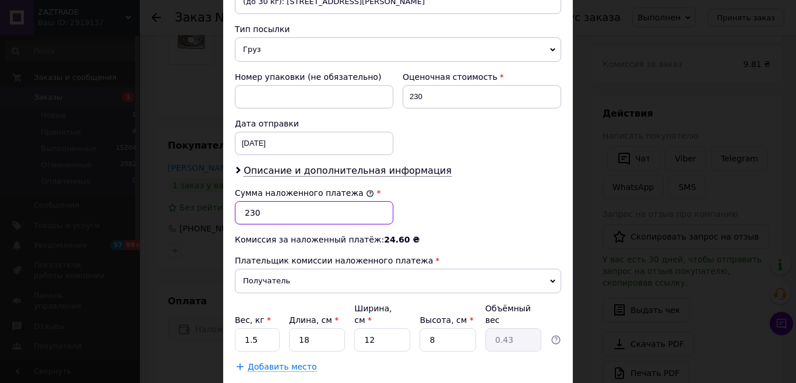
scroll to position [460, 0]
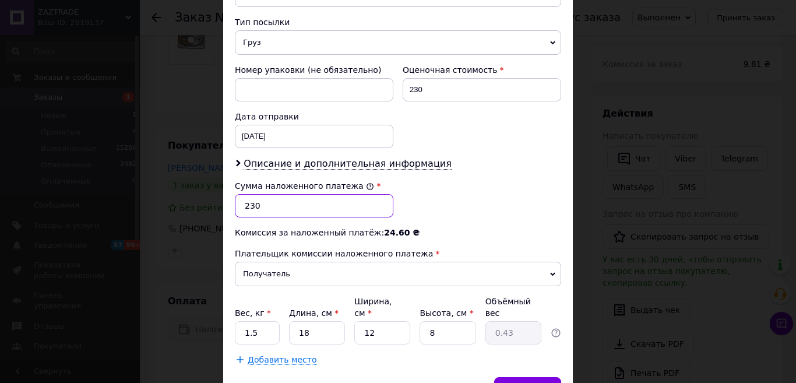
type input "230"
drag, startPoint x: 269, startPoint y: 319, endPoint x: 219, endPoint y: 310, distance: 50.4
click at [219, 310] on div "× Редактирование доставки Способ доставки Нова Пошта (платная) Плательщик Получ…" at bounding box center [398, 191] width 796 height 383
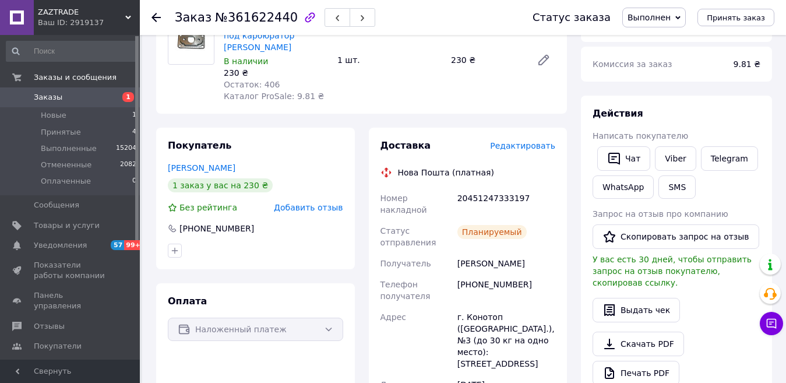
click at [537, 141] on span "Редактировать" at bounding box center [522, 145] width 65 height 9
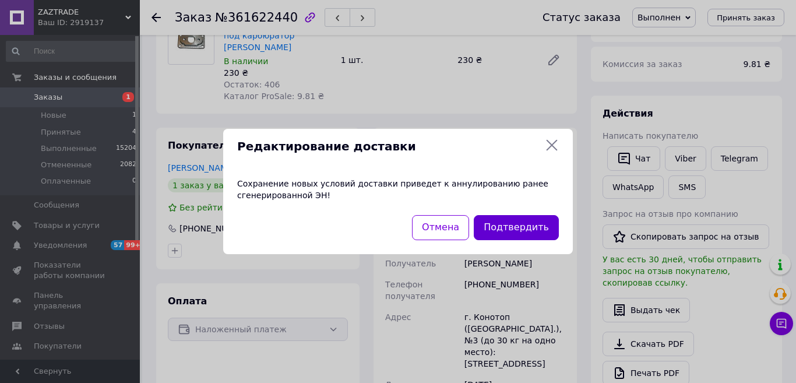
click at [518, 232] on button "Подтвердить" at bounding box center [516, 227] width 85 height 25
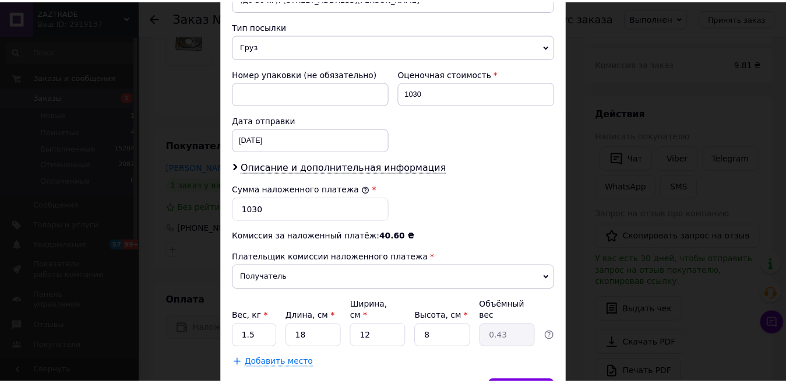
scroll to position [518, 0]
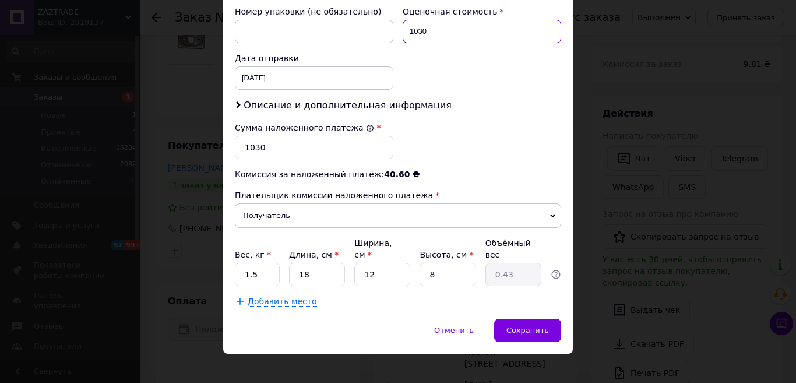
drag, startPoint x: 432, startPoint y: 34, endPoint x: 407, endPoint y: 26, distance: 26.0
click at [407, 26] on input "1030" at bounding box center [482, 31] width 158 height 23
type input "230"
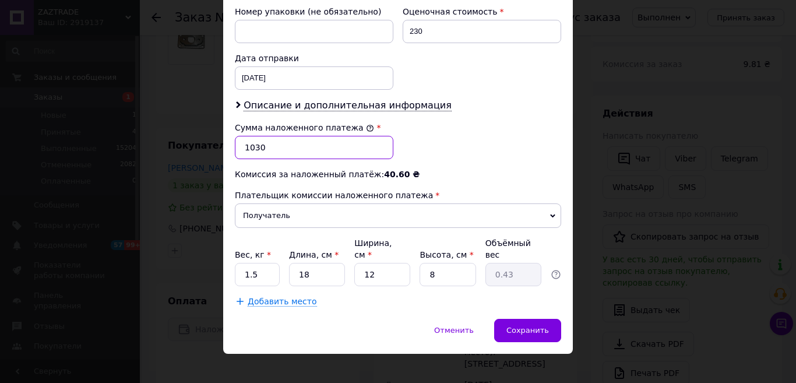
drag, startPoint x: 264, startPoint y: 146, endPoint x: 244, endPoint y: 142, distance: 20.9
click at [244, 142] on input "1030" at bounding box center [314, 147] width 158 height 23
type input "230"
drag, startPoint x: 244, startPoint y: 260, endPoint x: 238, endPoint y: 260, distance: 6.4
click at [238, 263] on input "1.5" at bounding box center [257, 274] width 45 height 23
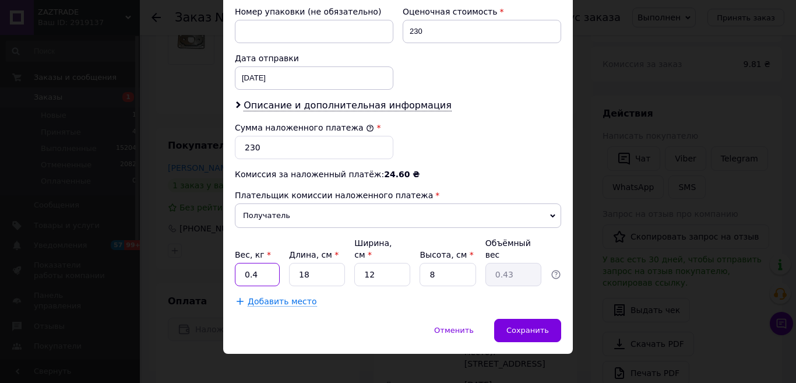
type input "0.4"
drag, startPoint x: 308, startPoint y: 261, endPoint x: 290, endPoint y: 257, distance: 17.8
click at [290, 263] on input "18" at bounding box center [317, 274] width 56 height 23
type input "1"
type input "0.1"
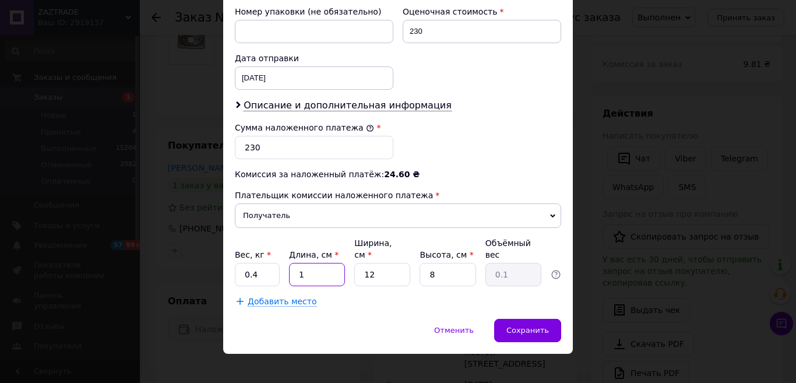
type input "10"
type input "0.24"
type input "10"
drag, startPoint x: 376, startPoint y: 259, endPoint x: 358, endPoint y: 258, distance: 18.7
click at [358, 263] on input "12" at bounding box center [382, 274] width 56 height 23
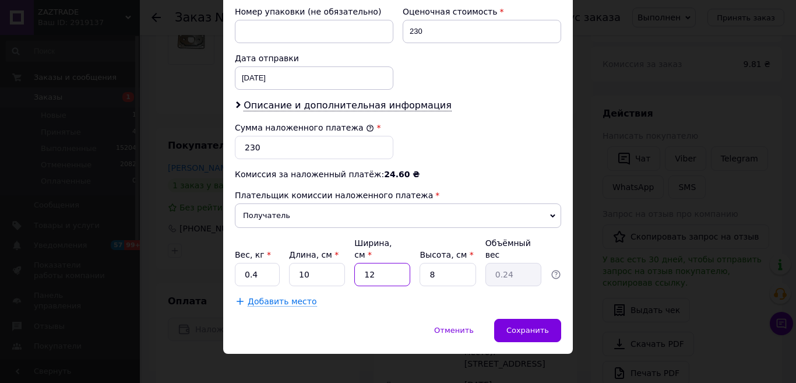
type input "6"
type input "0.12"
type input "6"
drag, startPoint x: 436, startPoint y: 263, endPoint x: 416, endPoint y: 260, distance: 20.0
click at [415, 260] on div "Вес, кг * 0.4 Длина, см * 10 Ширина, см * 6 Высота, см * 8 Объёмный вес 0.12" at bounding box center [398, 261] width 326 height 49
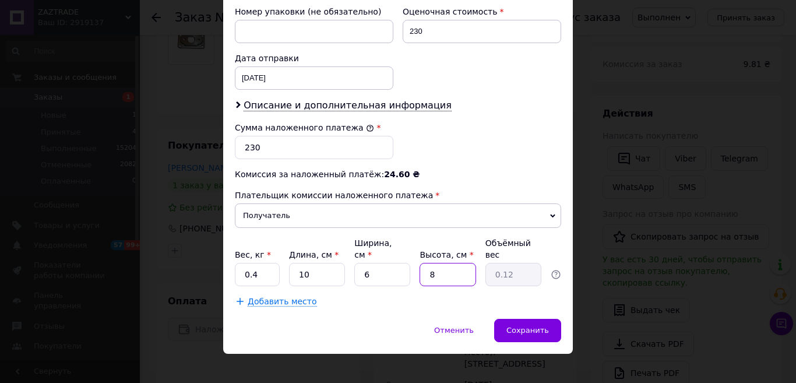
type input "4"
type input "0.1"
type input "4"
click at [520, 326] on span "Сохранить" at bounding box center [527, 330] width 43 height 9
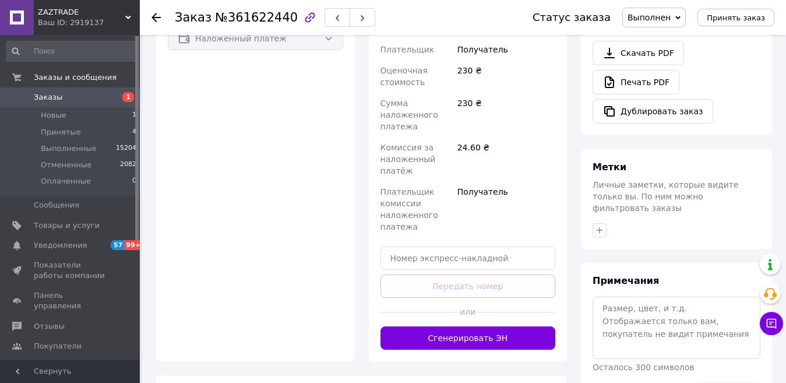
scroll to position [408, 0]
click at [453, 326] on button "Сгенерировать ЭН" at bounding box center [467, 337] width 175 height 23
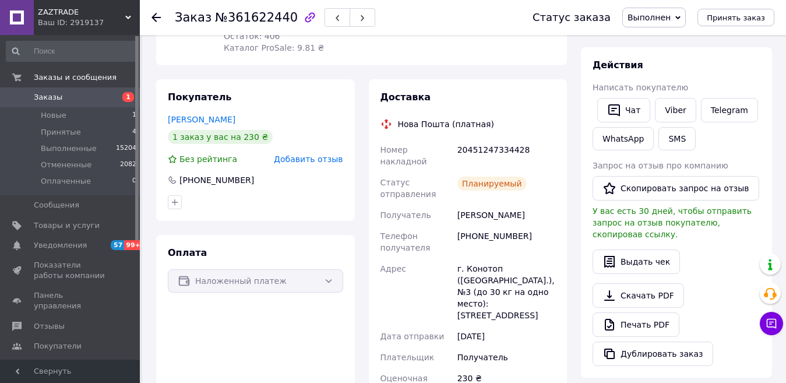
scroll to position [117, 0]
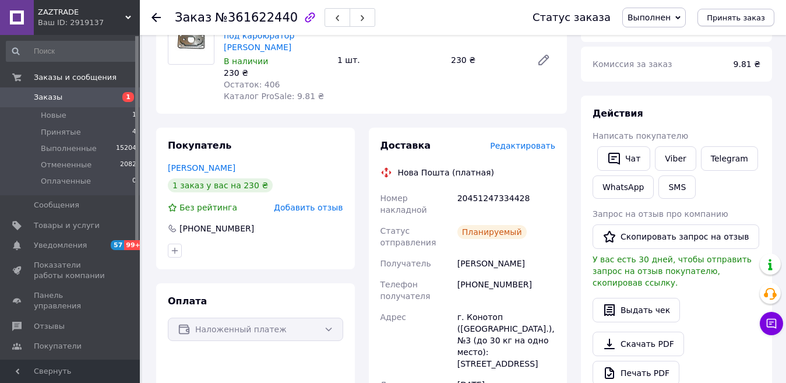
click at [725, 20] on span "Принять заказ" at bounding box center [736, 17] width 58 height 9
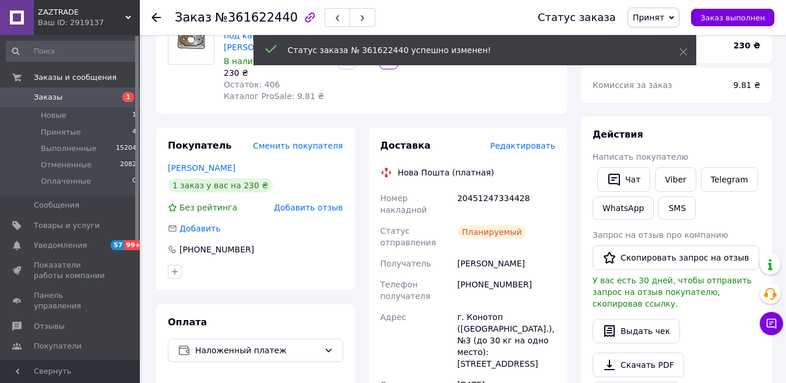
scroll to position [98, 0]
click at [718, 17] on span "Заказ выполнен" at bounding box center [732, 17] width 65 height 9
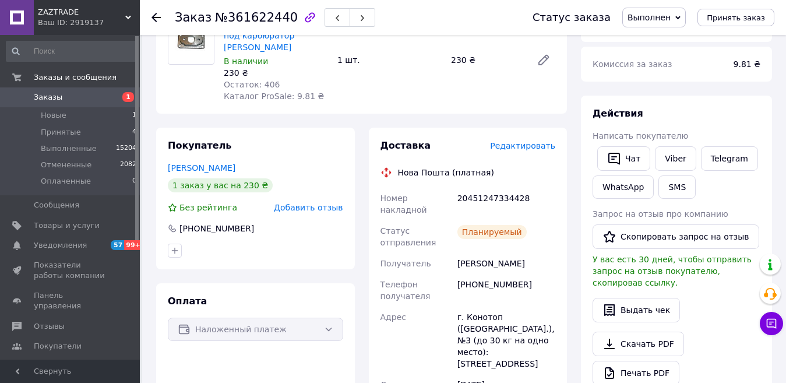
click at [159, 12] on div at bounding box center [162, 17] width 23 height 35
click at [156, 17] on use at bounding box center [155, 17] width 9 height 9
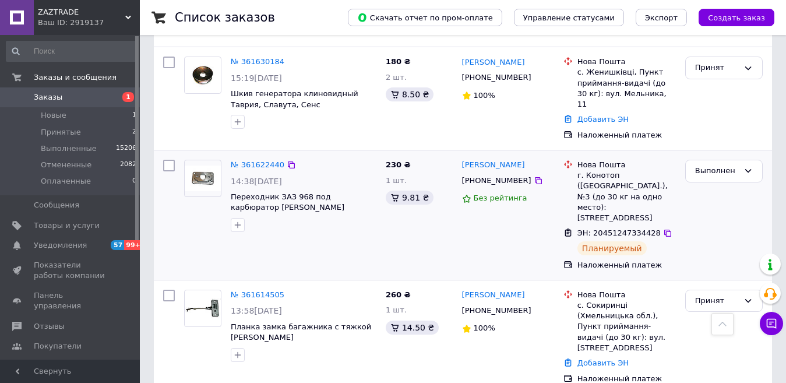
scroll to position [291, 0]
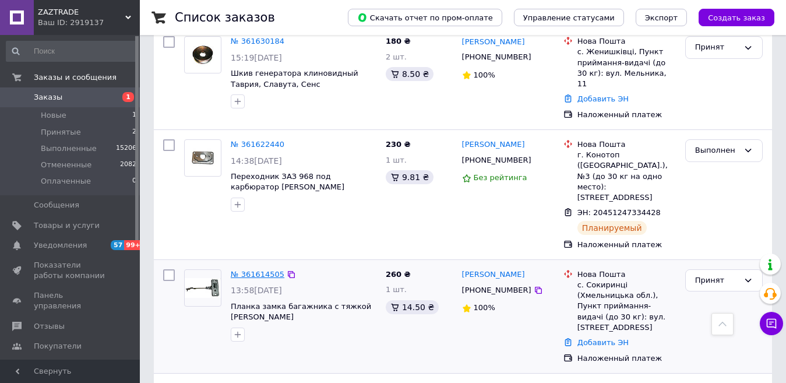
click at [262, 270] on link "№ 361614505" at bounding box center [258, 274] width 54 height 9
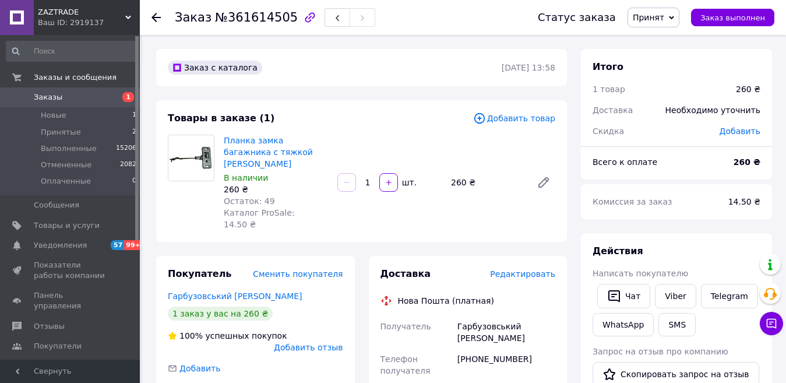
click at [519, 269] on span "Редактировать" at bounding box center [522, 273] width 65 height 9
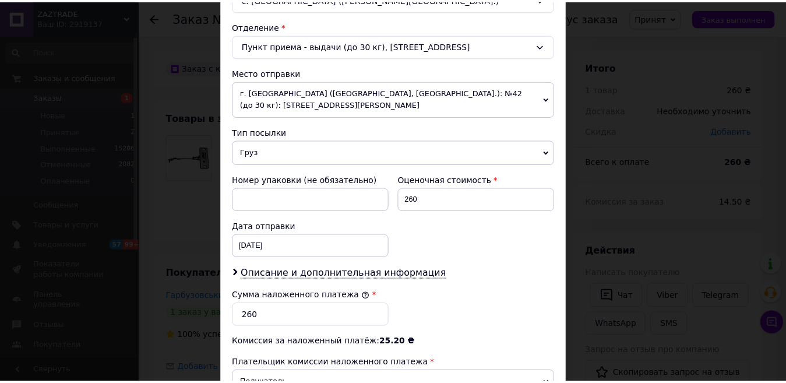
scroll to position [518, 0]
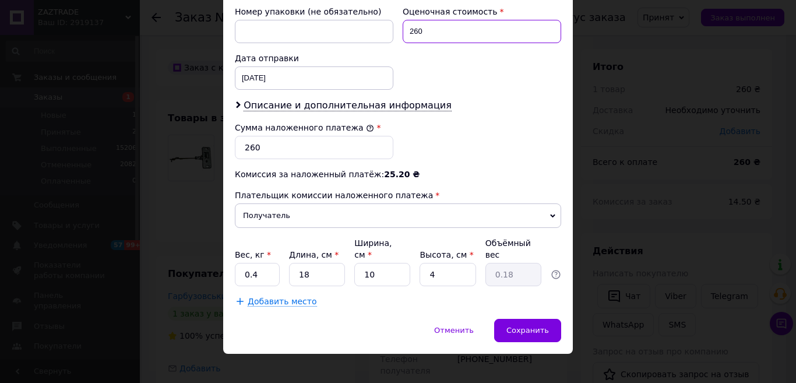
drag, startPoint x: 422, startPoint y: 33, endPoint x: 405, endPoint y: 30, distance: 17.8
click at [405, 30] on input "260" at bounding box center [482, 31] width 158 height 23
type input "1030"
drag, startPoint x: 259, startPoint y: 144, endPoint x: 244, endPoint y: 144, distance: 15.7
click at [244, 144] on input "260" at bounding box center [314, 147] width 158 height 23
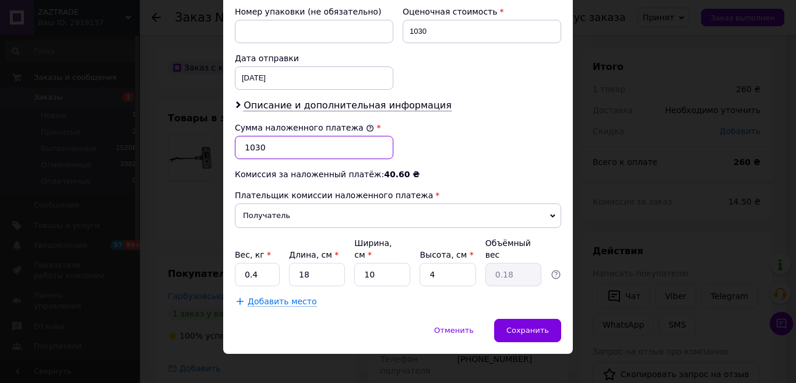
type input "1030"
drag, startPoint x: 260, startPoint y: 263, endPoint x: 241, endPoint y: 263, distance: 19.2
click at [241, 263] on input "0.4" at bounding box center [257, 274] width 45 height 23
type input "1.5"
drag, startPoint x: 309, startPoint y: 264, endPoint x: 291, endPoint y: 259, distance: 18.8
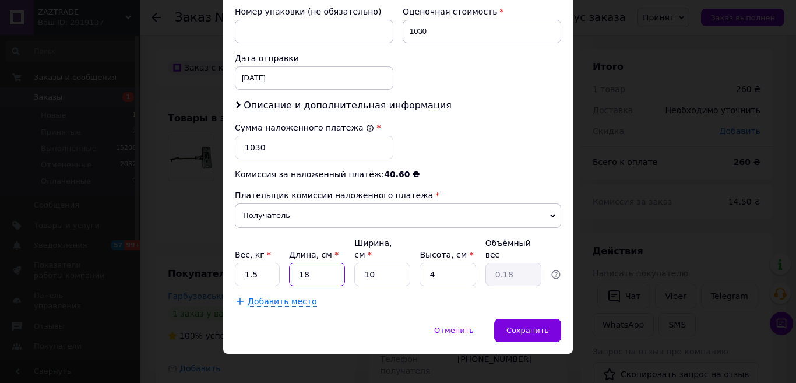
click at [291, 263] on input "18" at bounding box center [317, 274] width 56 height 23
click at [528, 326] on span "Сохранить" at bounding box center [527, 330] width 43 height 9
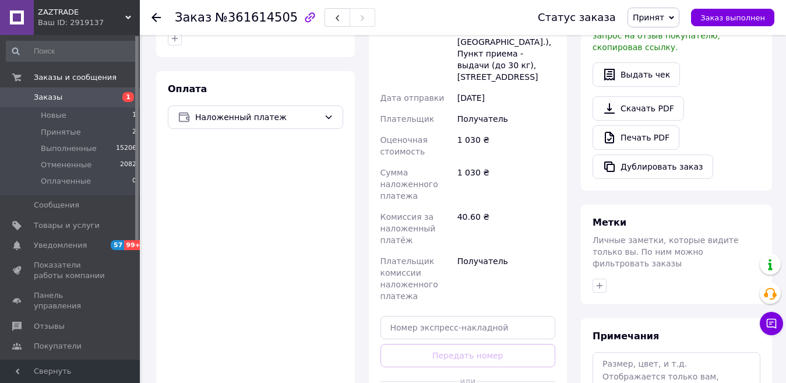
scroll to position [408, 0]
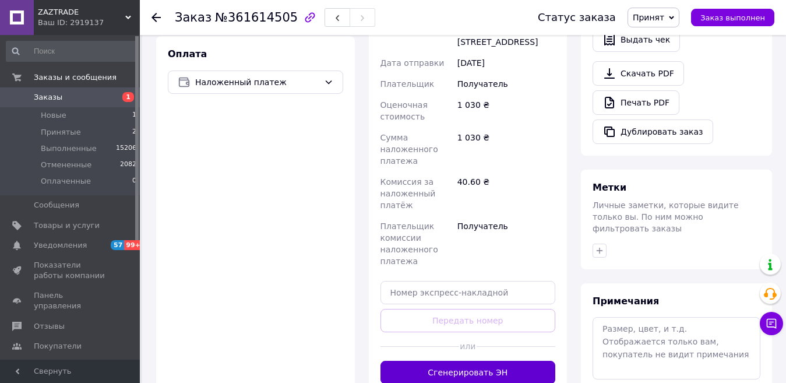
click at [477, 361] on button "Сгенерировать ЭН" at bounding box center [467, 372] width 175 height 23
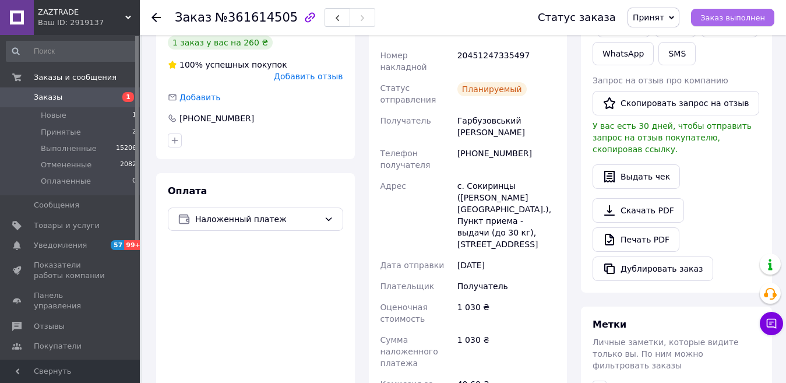
scroll to position [291, 0]
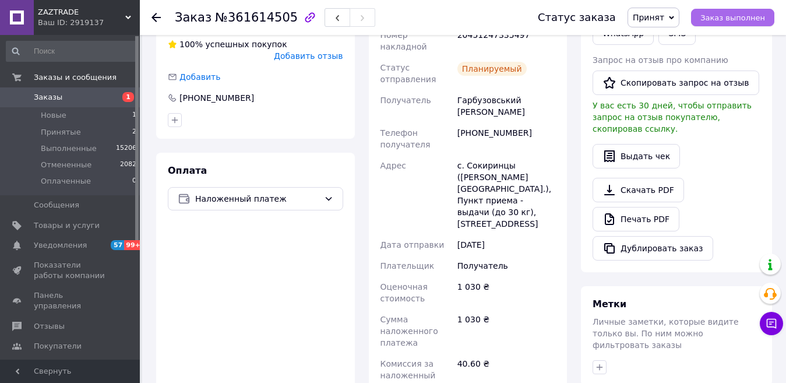
click at [718, 17] on span "Заказ выполнен" at bounding box center [732, 17] width 65 height 9
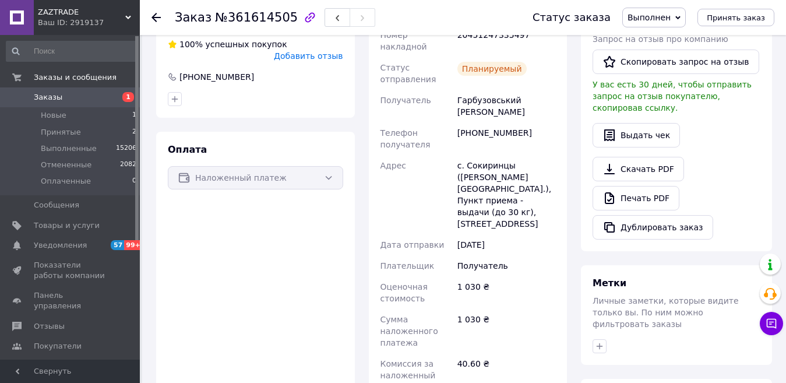
click at [157, 20] on icon at bounding box center [155, 17] width 9 height 9
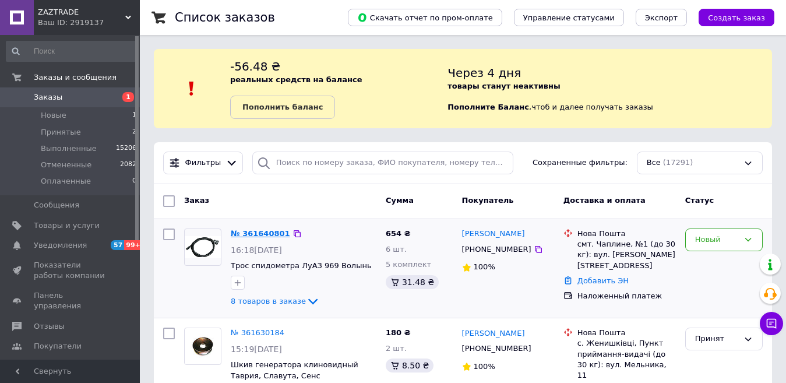
click at [255, 231] on link "№ 361640801" at bounding box center [260, 233] width 59 height 9
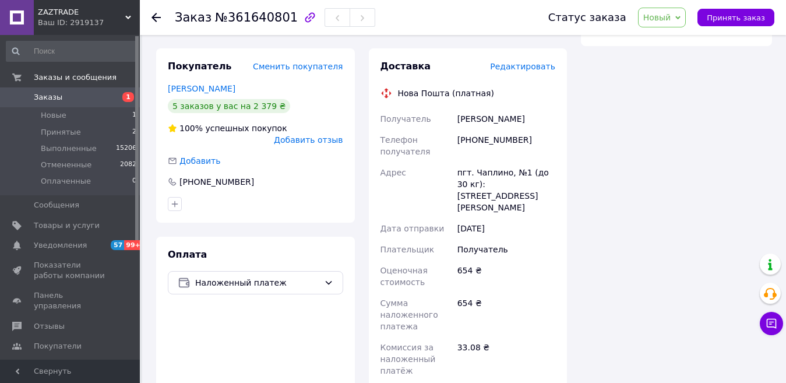
scroll to position [816, 0]
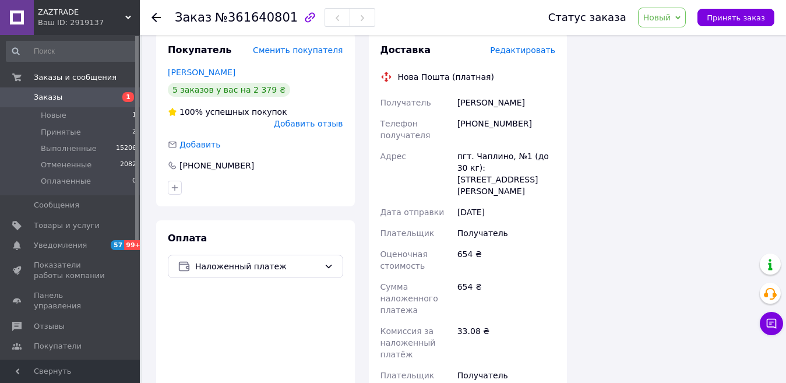
click at [739, 20] on span "Принять заказ" at bounding box center [736, 17] width 58 height 9
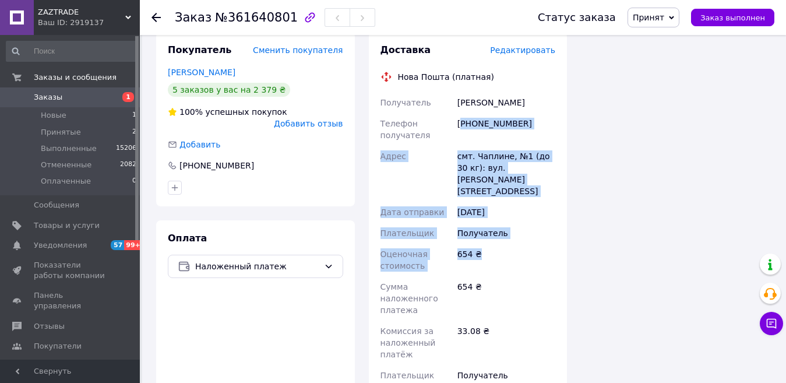
drag, startPoint x: 486, startPoint y: 222, endPoint x: 460, endPoint y: 110, distance: 115.6
click at [460, 110] on div "Получатель [PERSON_NAME] Телефон получателя [PHONE_NUMBER] [GEOGRAPHIC_DATA] см…" at bounding box center [468, 256] width 180 height 329
click at [470, 117] on div "[PHONE_NUMBER]" at bounding box center [506, 129] width 103 height 33
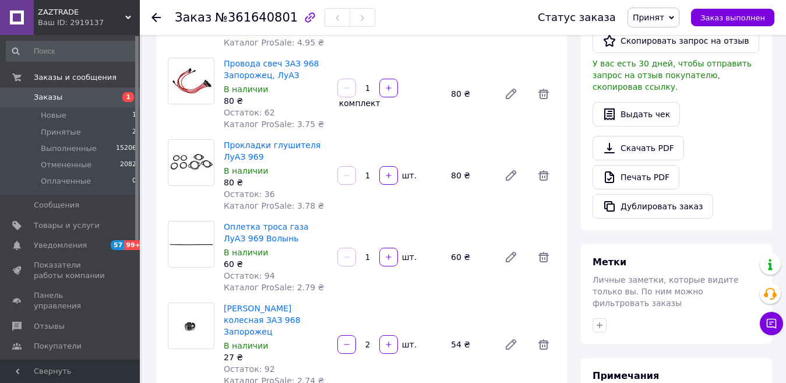
scroll to position [291, 0]
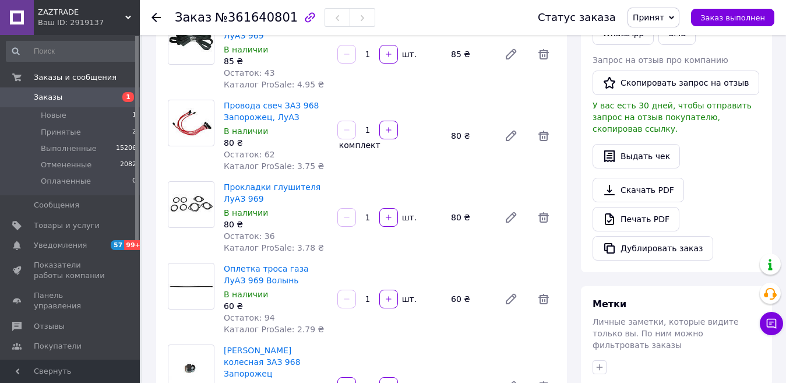
click at [437, 166] on div "Товары в заказе (8) Добавить товар Трос спидометра ЛуАЗ 969 Волынь В наличии 13…" at bounding box center [361, 175] width 411 height 733
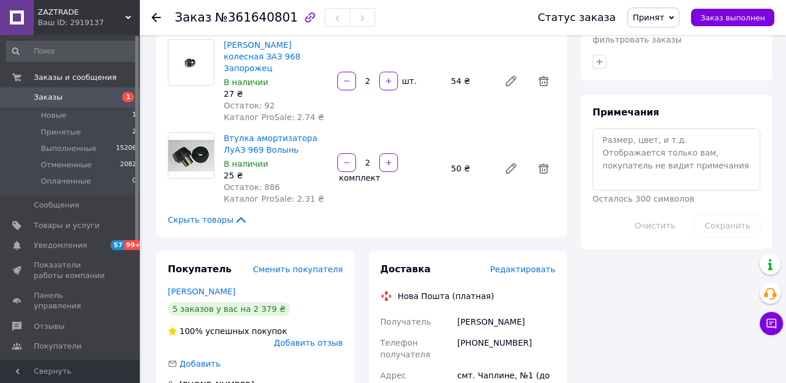
scroll to position [699, 0]
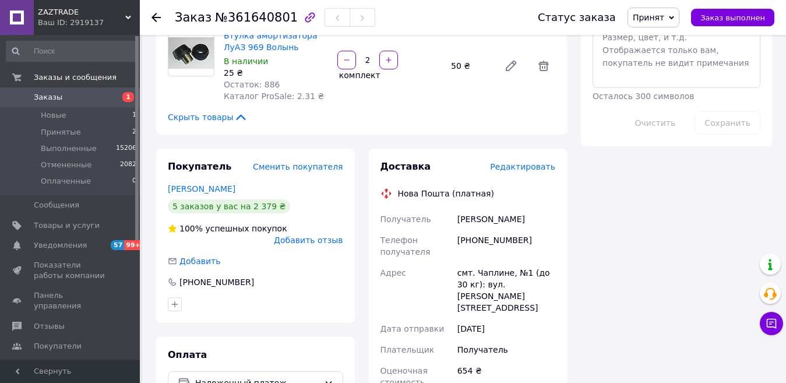
click at [156, 18] on use at bounding box center [155, 17] width 9 height 9
